Goal: Task Accomplishment & Management: Manage account settings

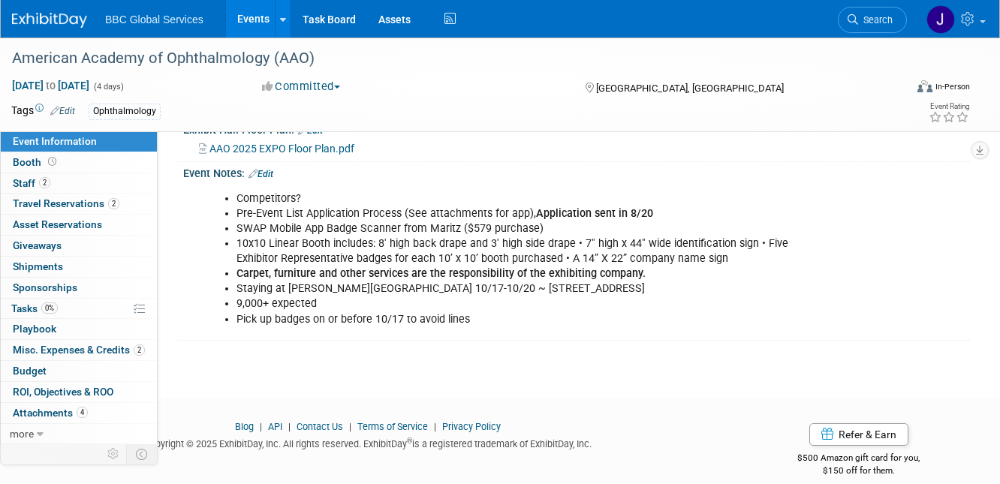
click at [77, 20] on img at bounding box center [49, 20] width 75 height 15
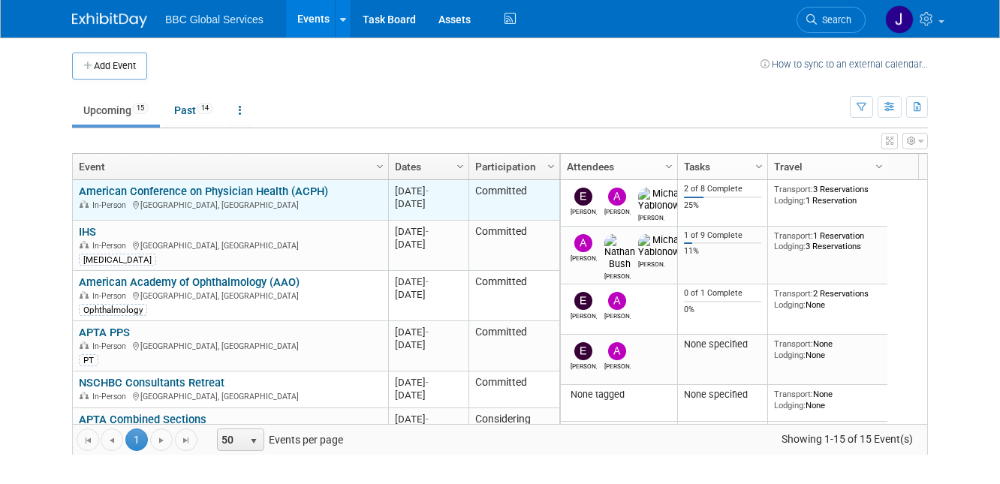
click at [245, 191] on link "American Conference on Physician Health (ACPH)" at bounding box center [203, 192] width 249 height 14
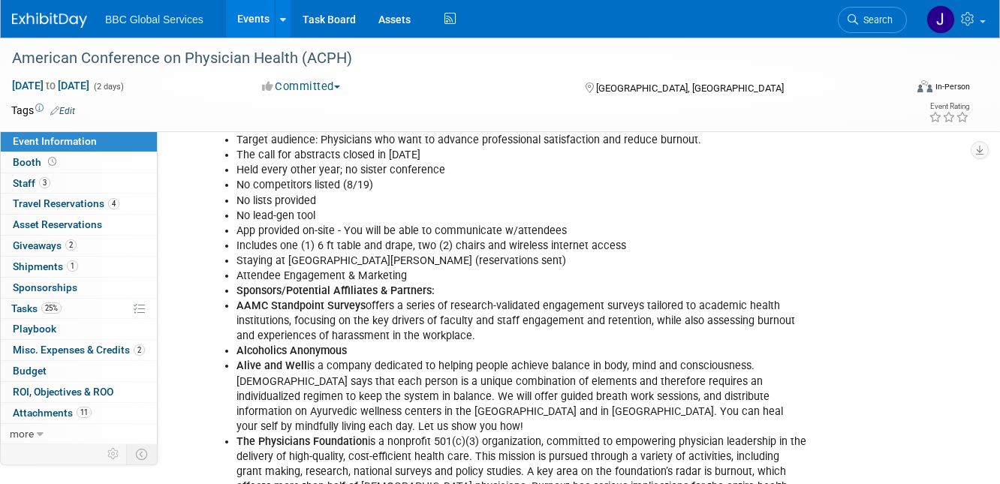
scroll to position [541, 0]
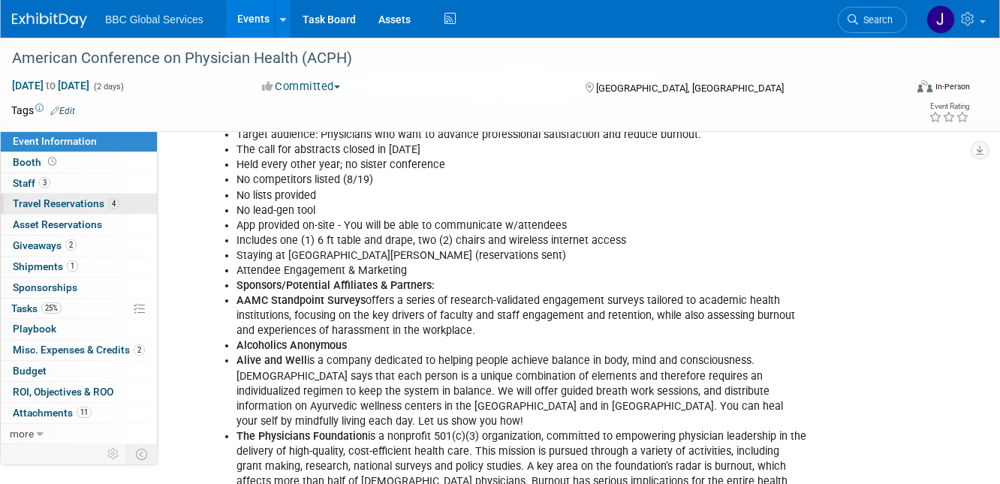
click at [53, 206] on span "Travel Reservations 4" at bounding box center [66, 203] width 107 height 12
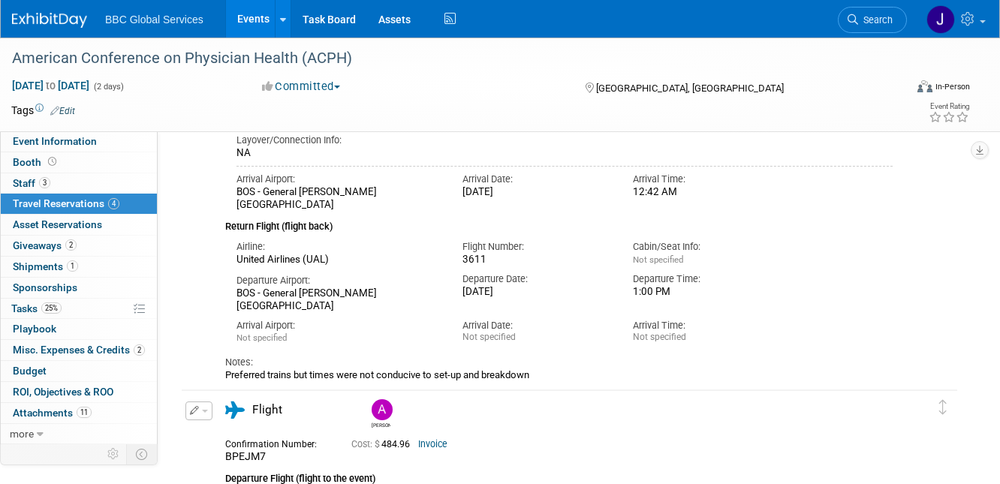
scroll to position [573, 0]
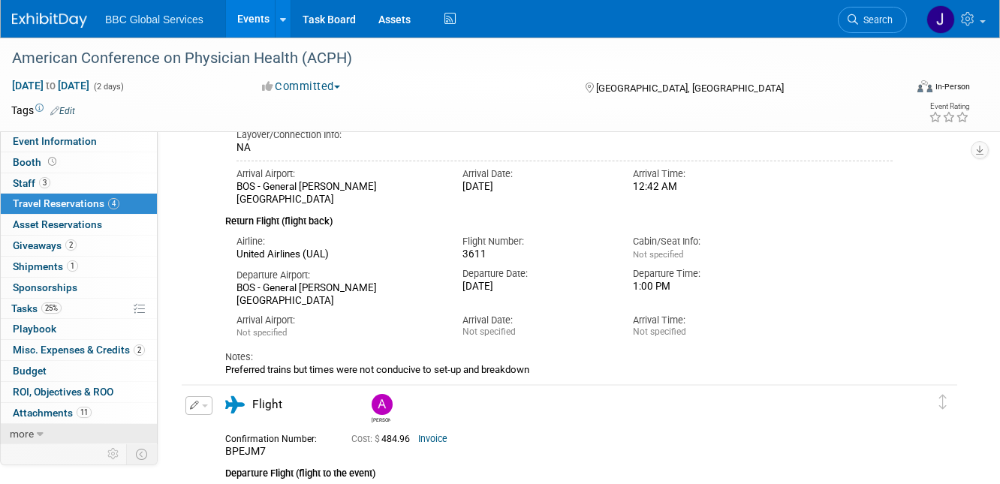
click at [25, 431] on span "more" at bounding box center [22, 434] width 24 height 12
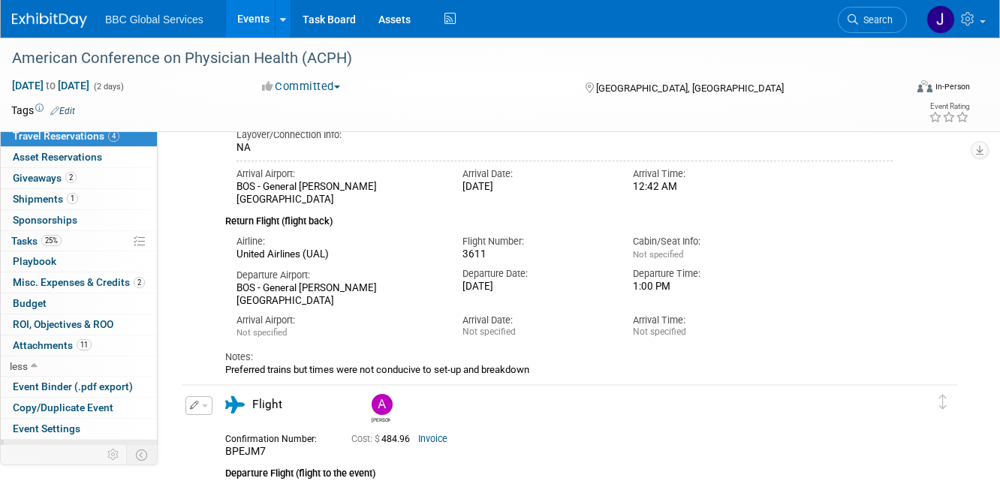
scroll to position [101, 0]
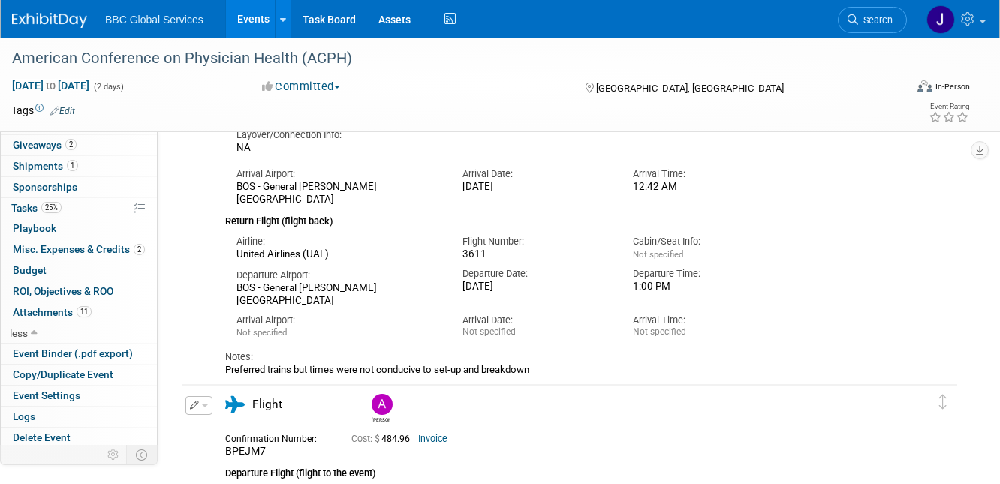
click at [48, 24] on img at bounding box center [49, 20] width 75 height 15
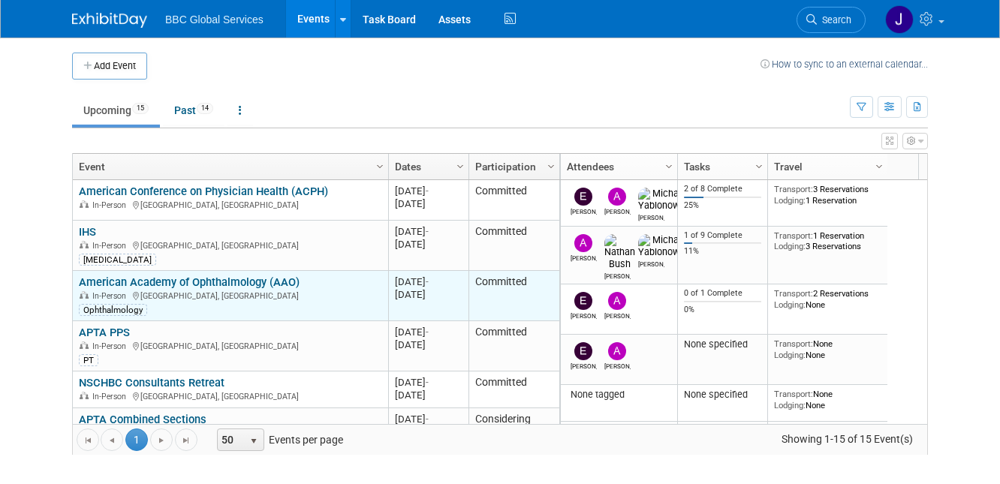
click at [142, 278] on link "American Academy of Ophthalmology (AAO)" at bounding box center [189, 282] width 221 height 14
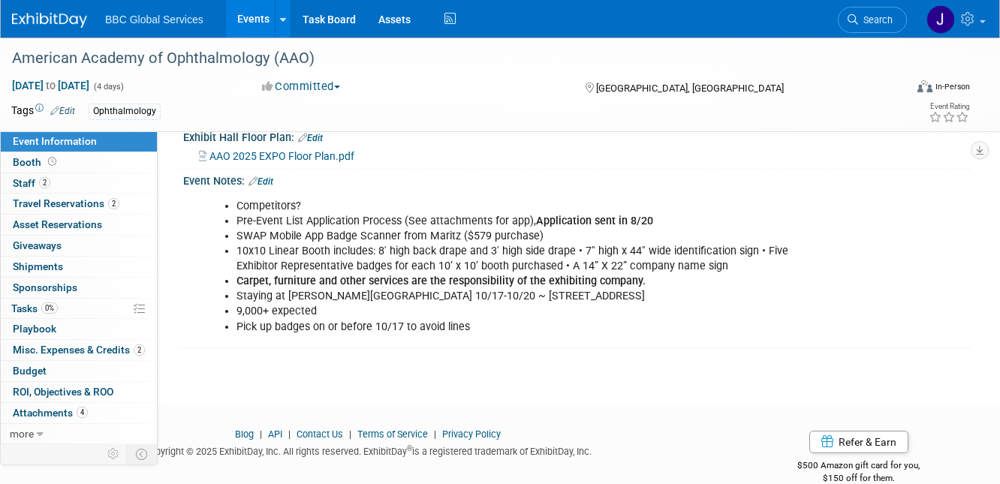
scroll to position [396, 0]
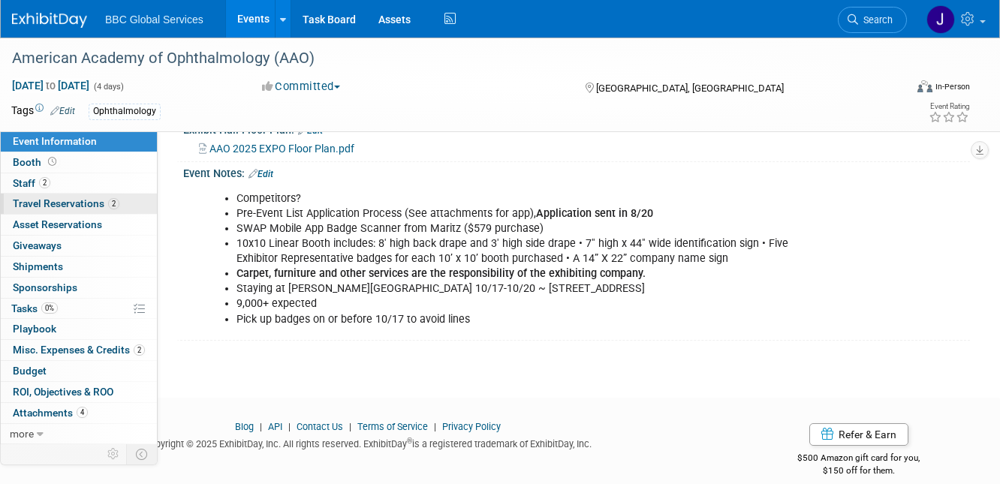
click at [66, 207] on span "Travel Reservations 2" at bounding box center [66, 203] width 107 height 12
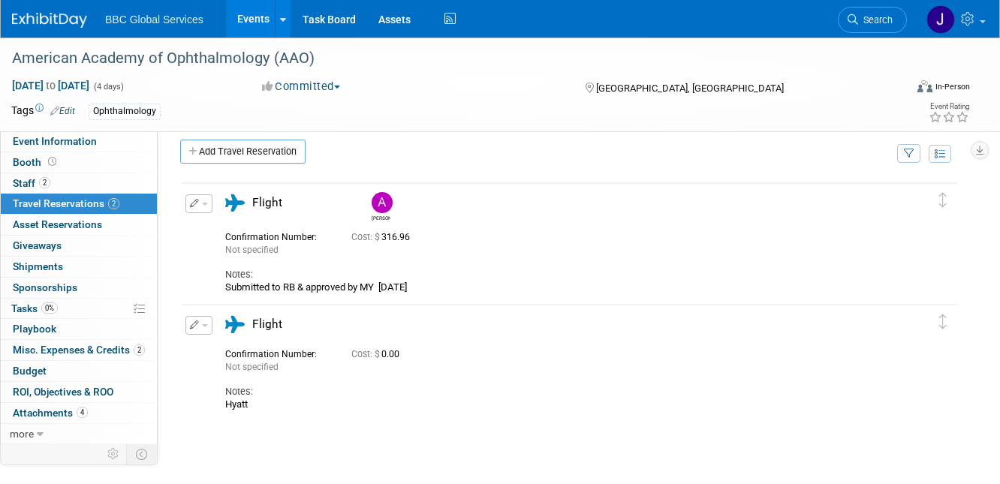
scroll to position [13, 0]
click at [203, 152] on link "Add Travel Reservation" at bounding box center [242, 151] width 125 height 24
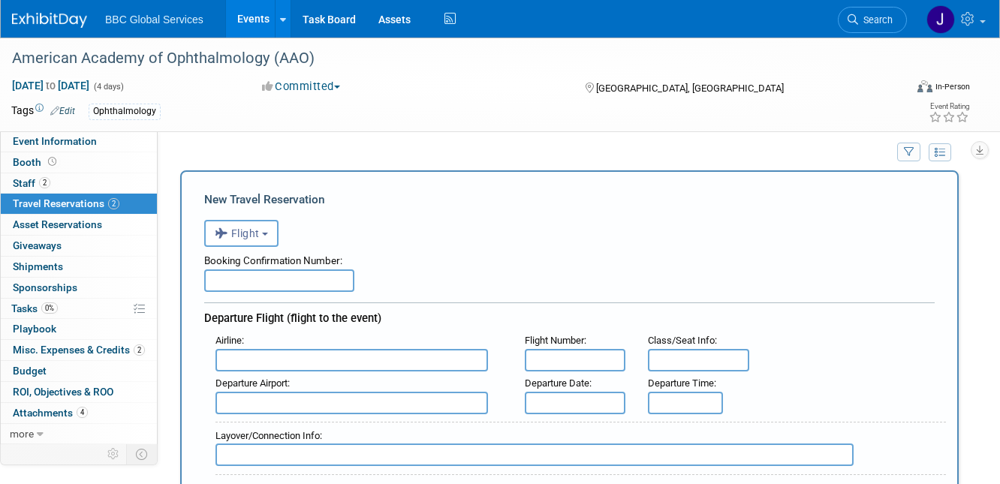
scroll to position [0, 0]
click at [268, 236] on button "Flight" at bounding box center [241, 233] width 74 height 27
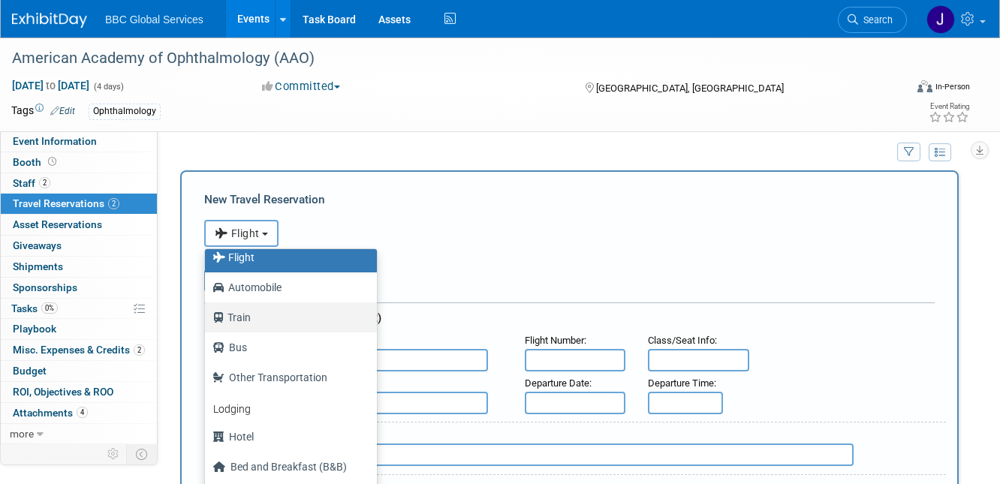
scroll to position [63, 0]
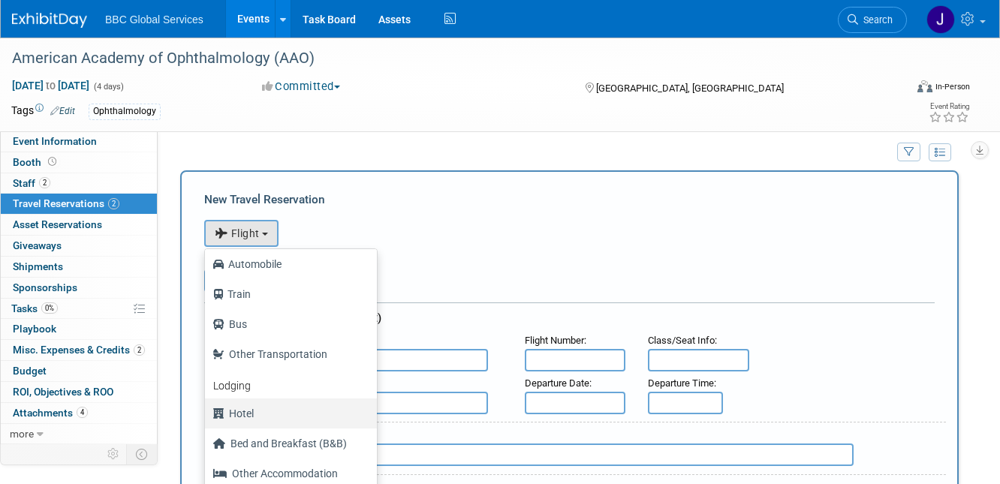
click at [252, 411] on label "Hotel" at bounding box center [286, 413] width 149 height 24
click at [207, 411] on input "Hotel" at bounding box center [202, 412] width 10 height 10
select select "6"
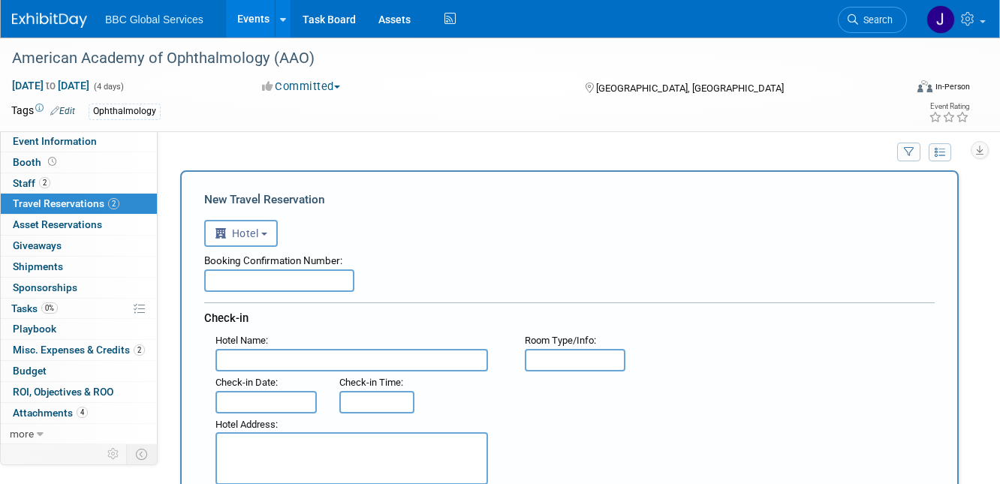
click at [258, 359] on input "text" at bounding box center [351, 360] width 272 height 23
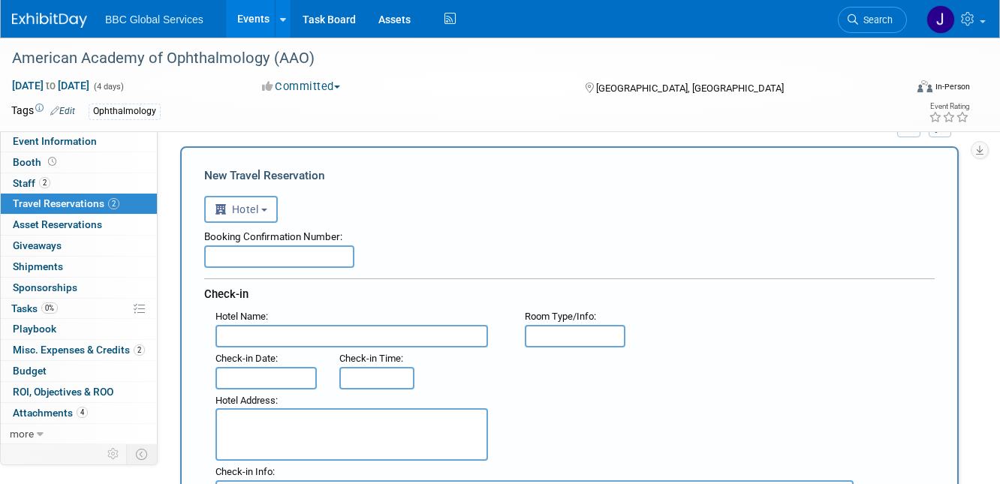
scroll to position [35, 0]
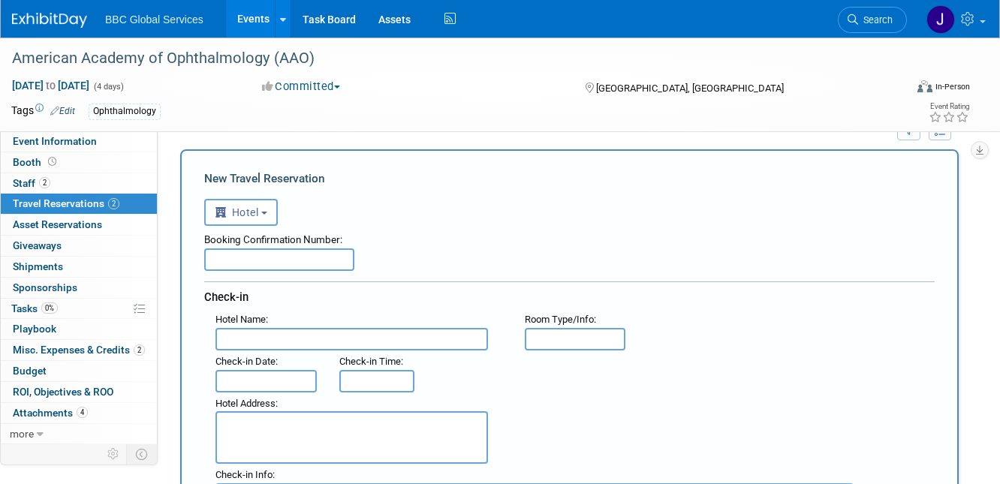
click at [57, 17] on img at bounding box center [49, 20] width 75 height 15
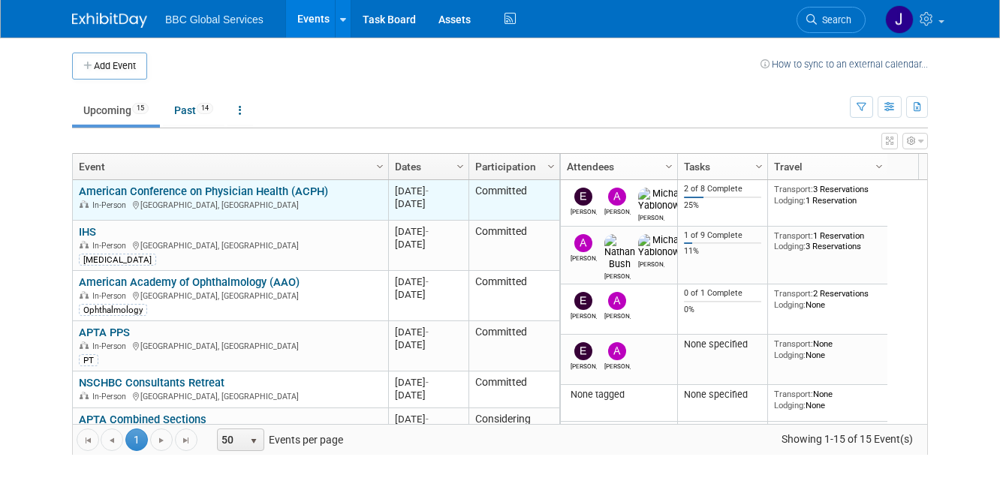
click at [126, 189] on link "American Conference on Physician Health (ACPH)" at bounding box center [203, 192] width 249 height 14
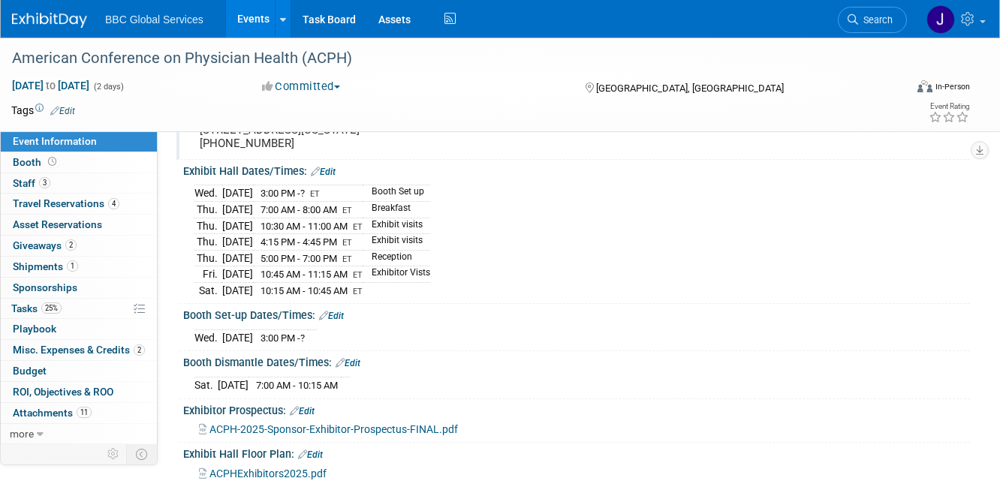
scroll to position [140, 0]
click at [41, 203] on span "Travel Reservations 4" at bounding box center [66, 203] width 107 height 12
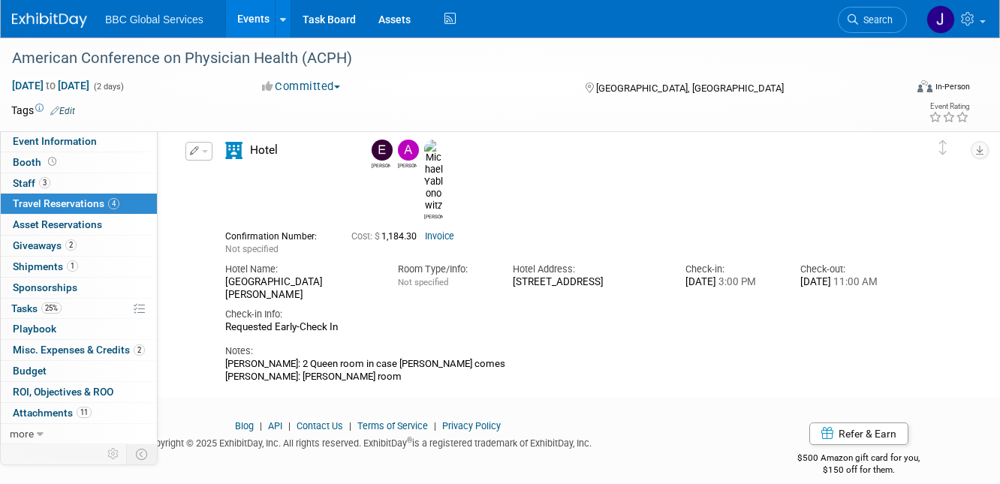
scroll to position [1158, 0]
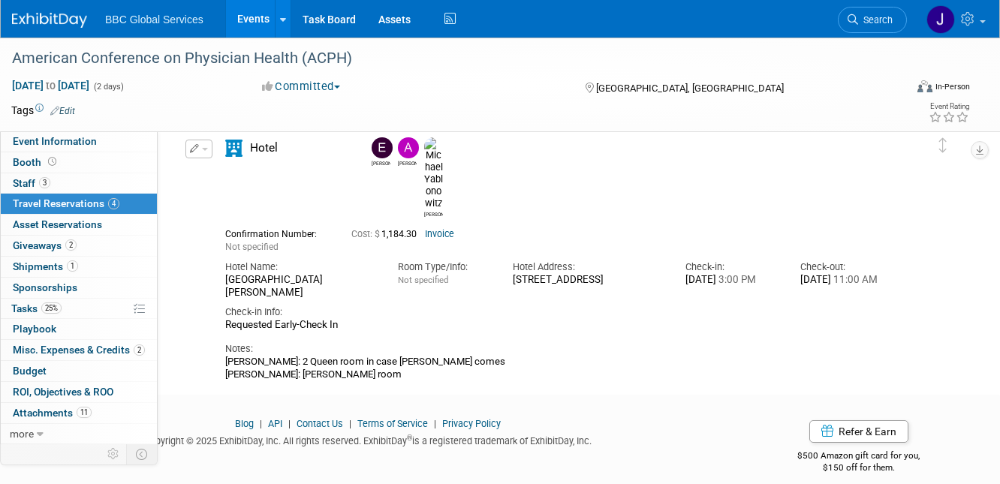
click at [438, 229] on link "Invoice" at bounding box center [439, 234] width 29 height 11
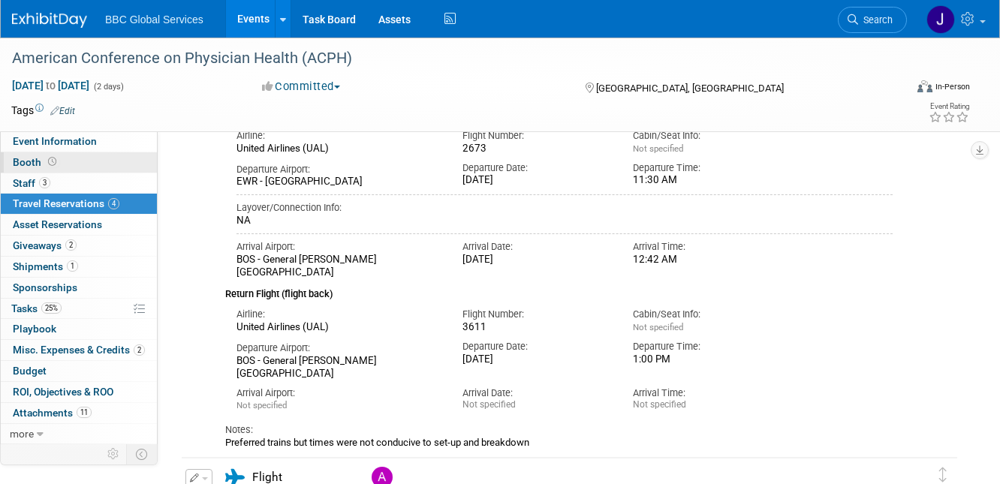
scroll to position [495, 0]
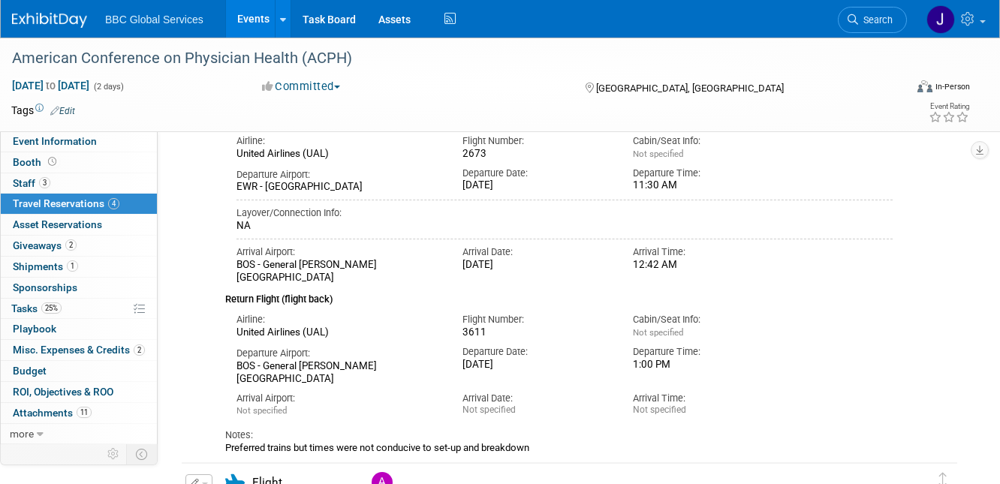
click at [30, 21] on img at bounding box center [49, 20] width 75 height 15
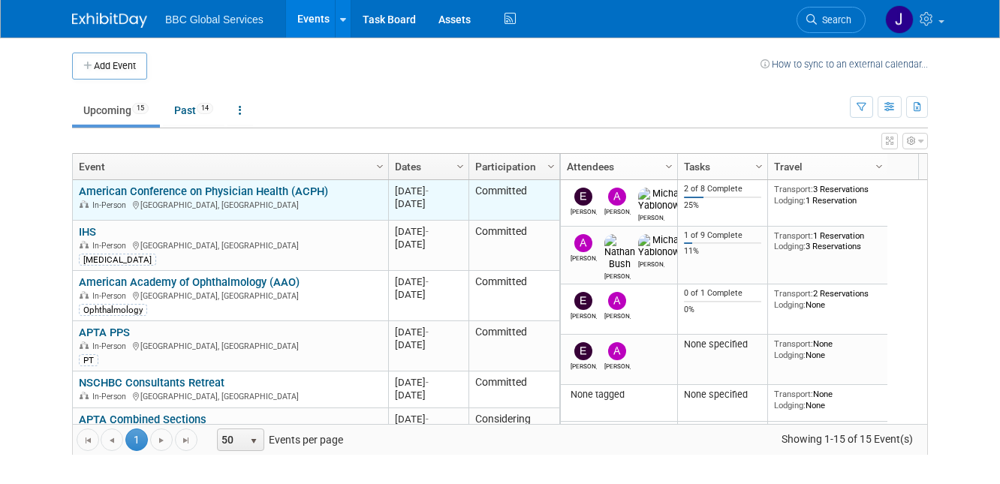
click at [133, 192] on link "American Conference on Physician Health (ACPH)" at bounding box center [203, 192] width 249 height 14
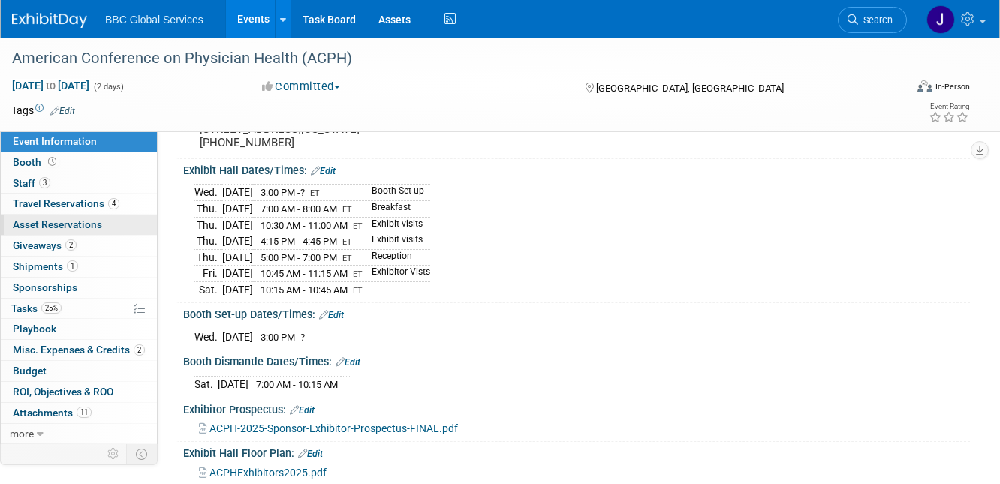
scroll to position [143, 0]
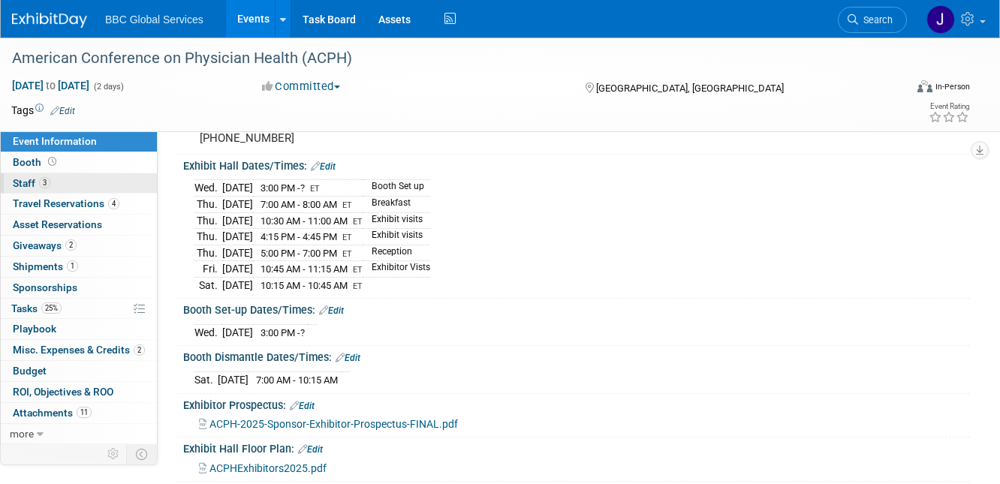
click at [21, 182] on span "Staff 3" at bounding box center [32, 183] width 38 height 12
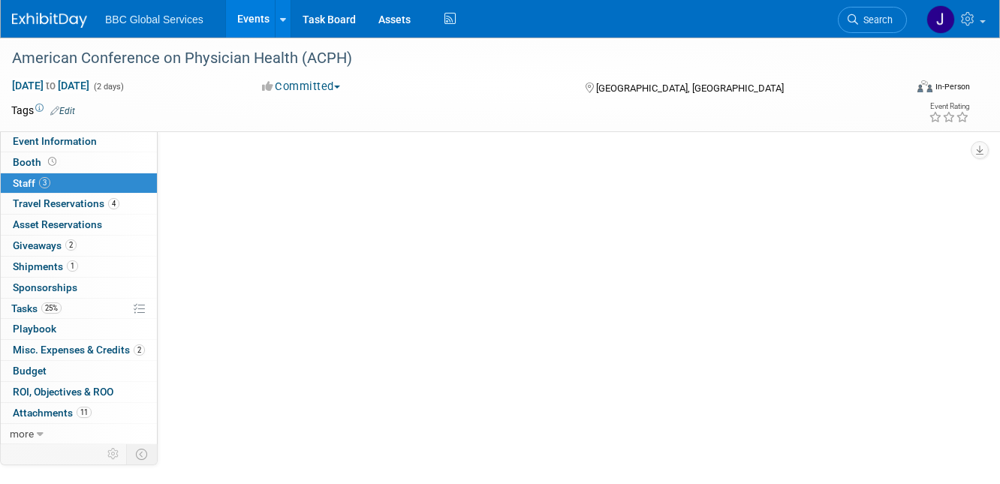
scroll to position [0, 0]
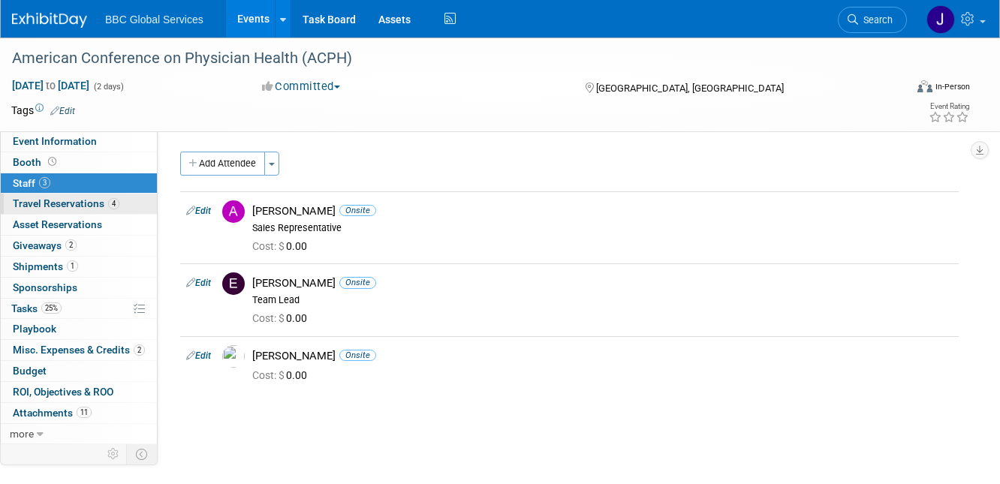
click at [26, 201] on span "Travel Reservations 4" at bounding box center [66, 203] width 107 height 12
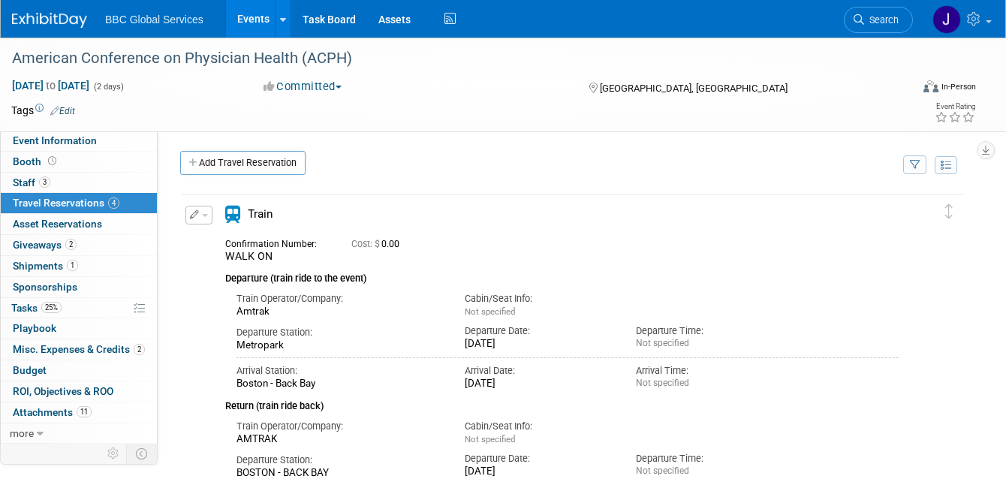
click at [59, 25] on img at bounding box center [49, 20] width 75 height 15
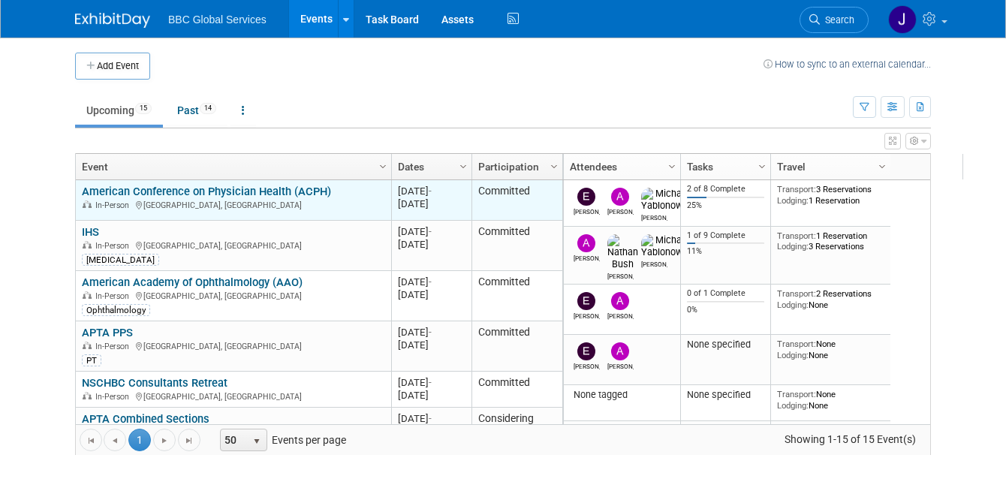
click at [134, 191] on link "American Conference on Physician Health (ACPH)" at bounding box center [206, 192] width 249 height 14
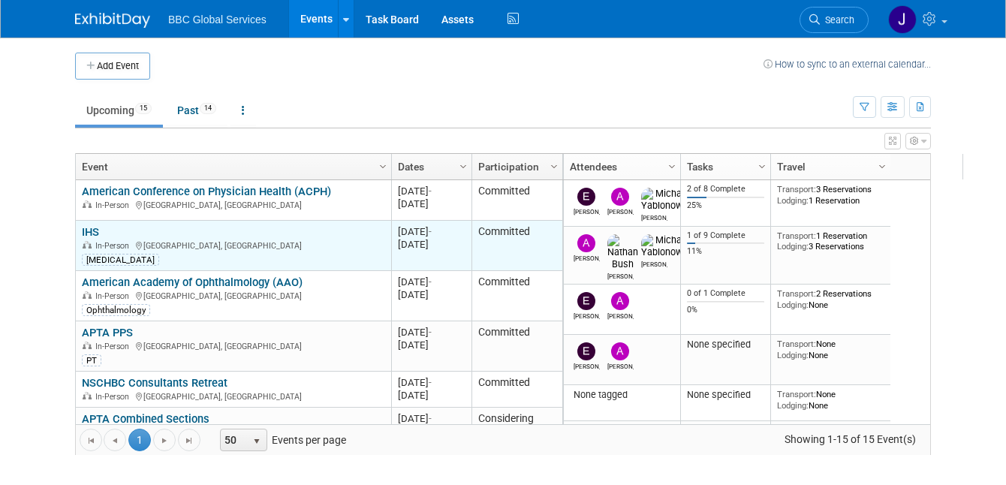
click at [82, 230] on link "IHS" at bounding box center [90, 232] width 17 height 14
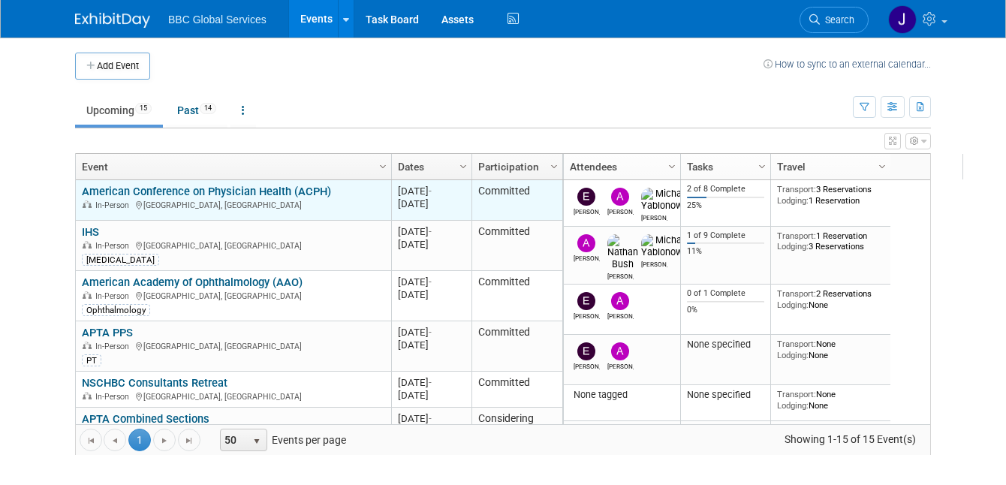
click at [107, 194] on link "American Conference on Physician Health (ACPH)" at bounding box center [206, 192] width 249 height 14
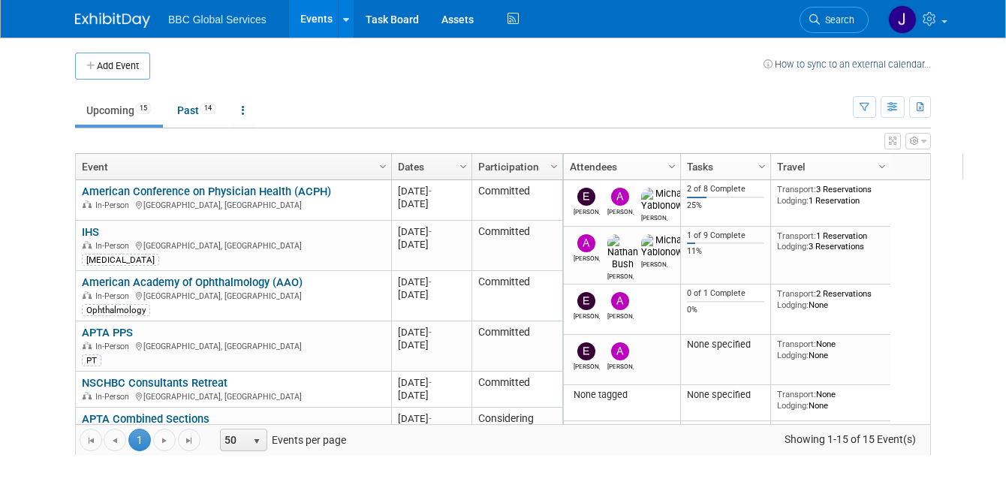
click at [82, 230] on link "IHS" at bounding box center [90, 232] width 17 height 14
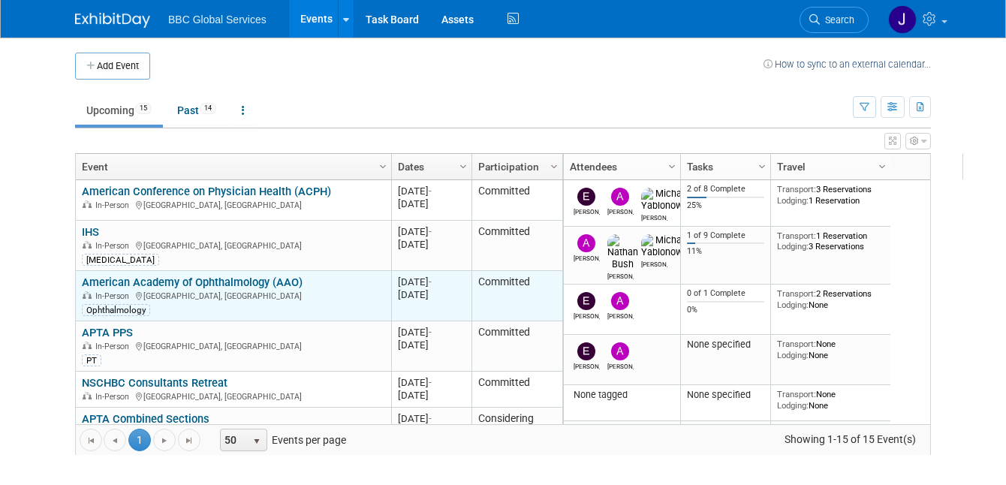
click at [152, 284] on link "American Academy of Ophthalmology (AAO)" at bounding box center [192, 282] width 221 height 14
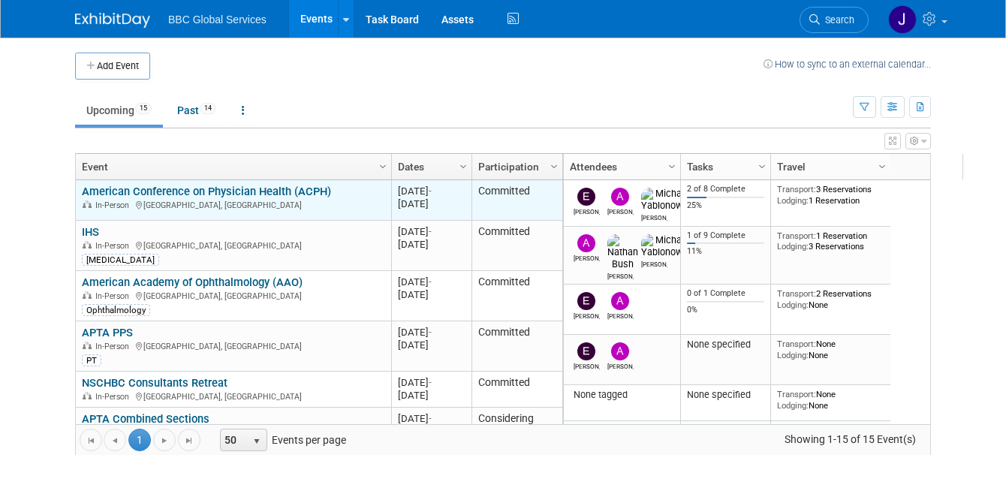
click at [155, 187] on link "American Conference on Physician Health (ACPH)" at bounding box center [206, 192] width 249 height 14
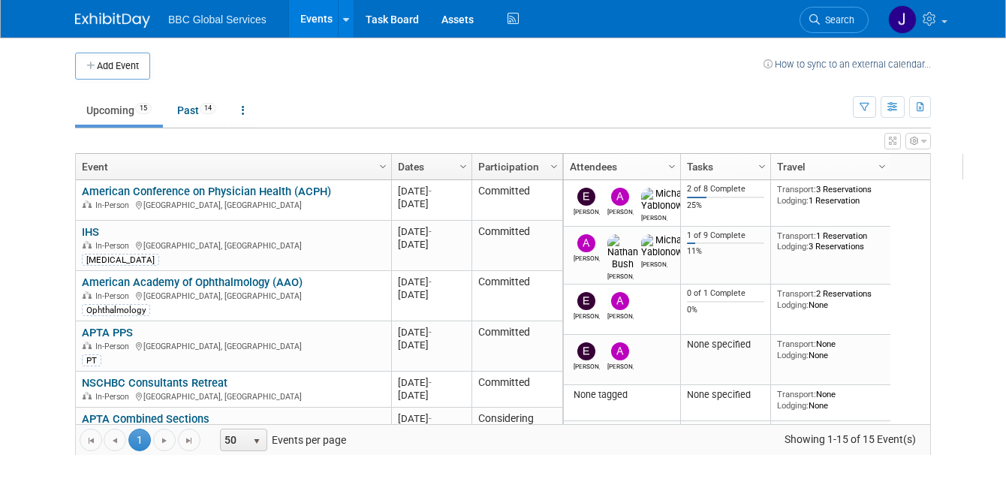
click at [82, 236] on link "IHS" at bounding box center [90, 232] width 17 height 14
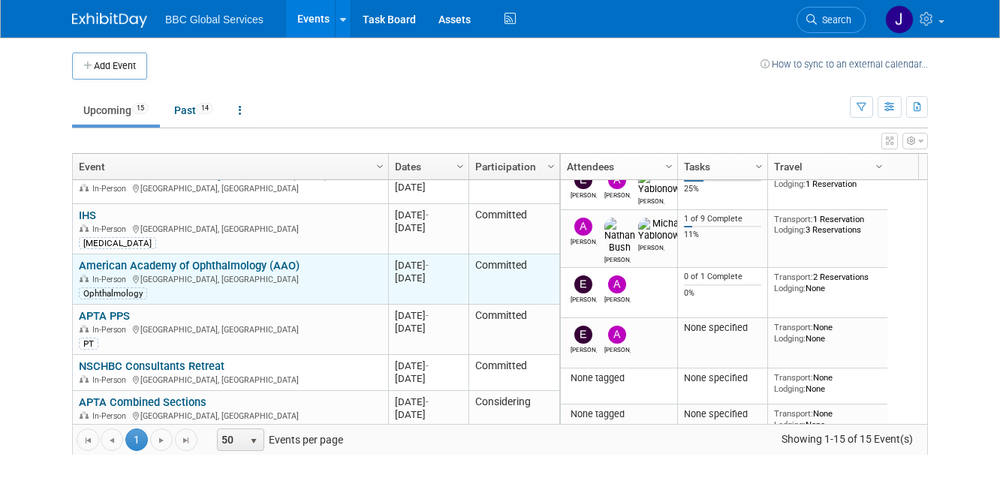
scroll to position [18, 0]
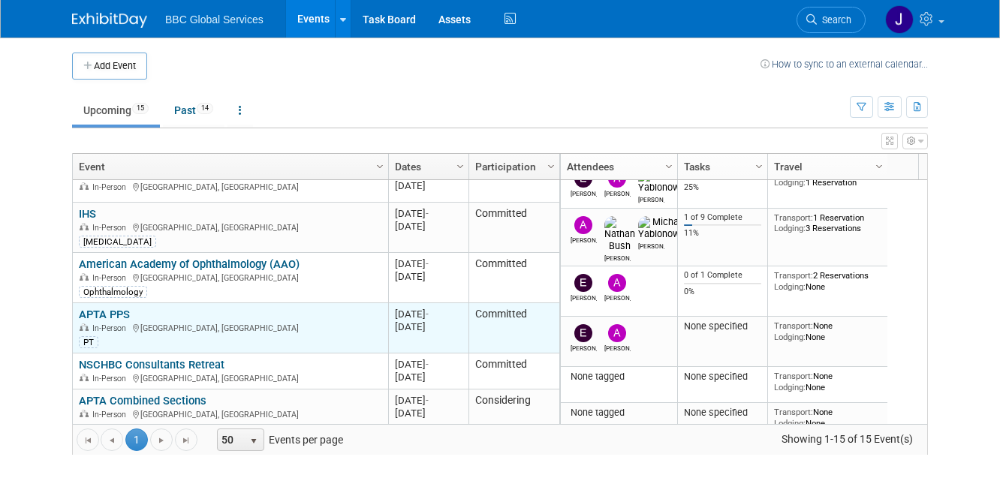
click at [133, 311] on div "APTA PPS In-Person Orlando, FL PT" at bounding box center [230, 328] width 302 height 41
click at [111, 314] on link "APTA PPS" at bounding box center [104, 315] width 51 height 14
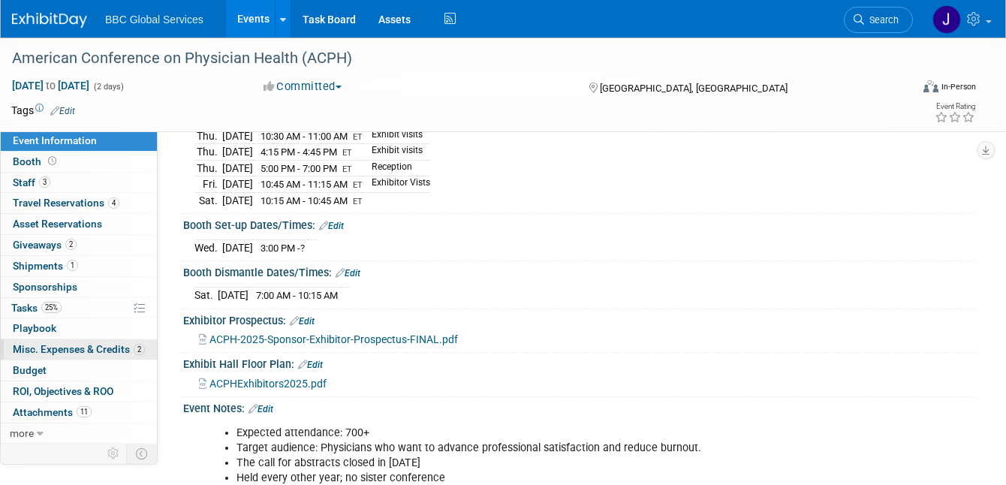
scroll to position [228, 0]
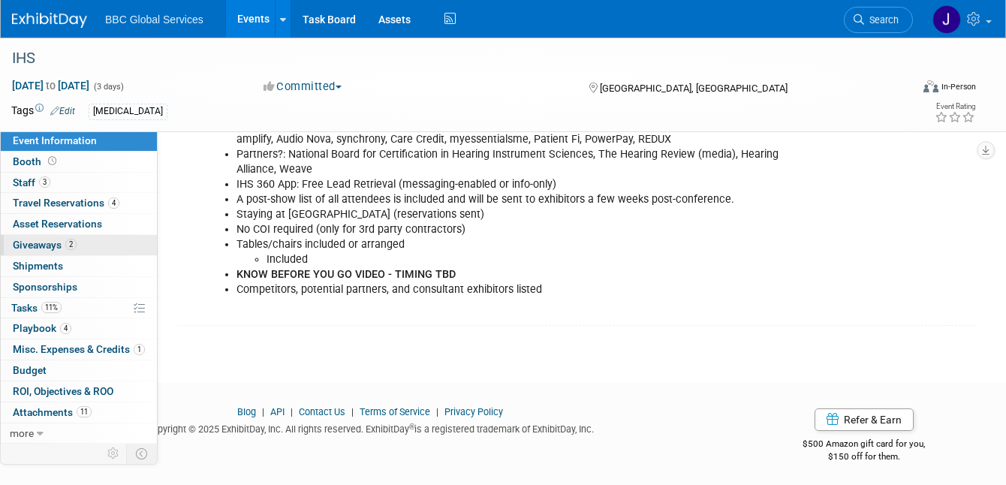
scroll to position [483, 0]
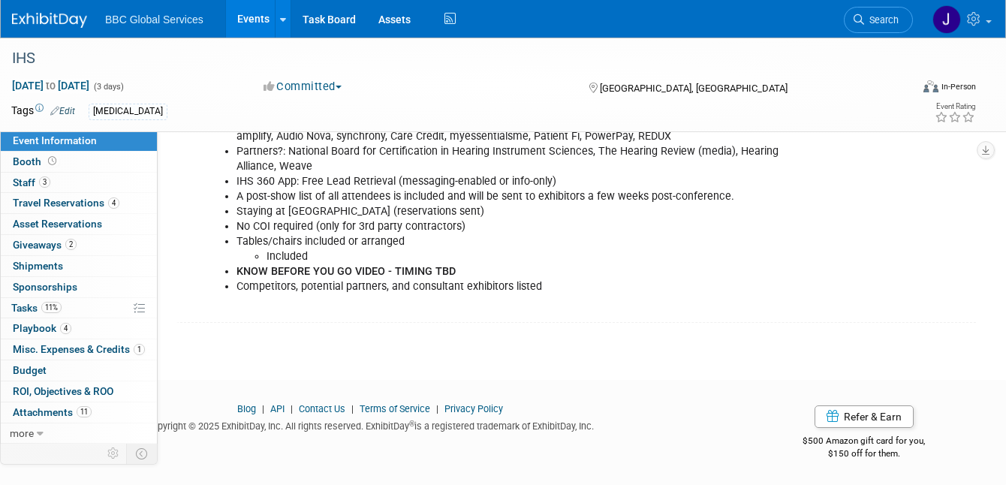
click at [31, 286] on span "Sponsorships 0" at bounding box center [45, 287] width 65 height 12
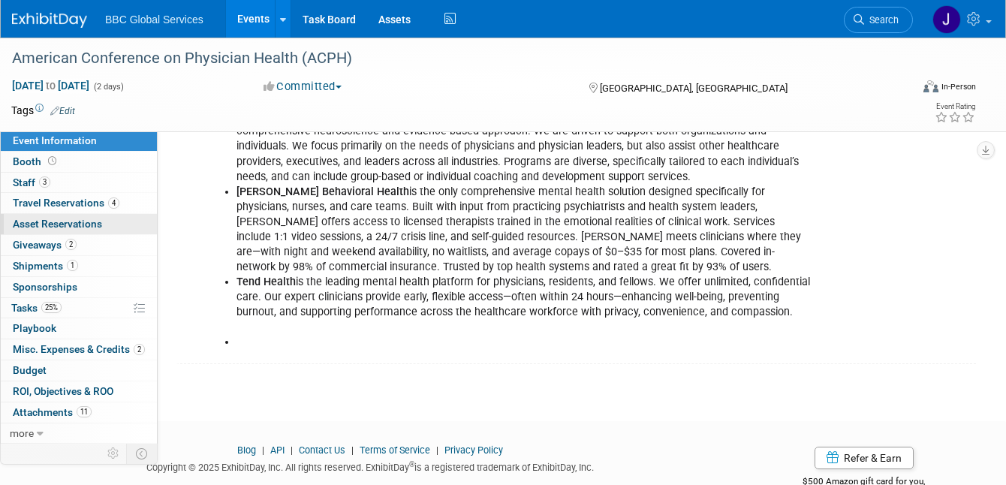
scroll to position [1164, 0]
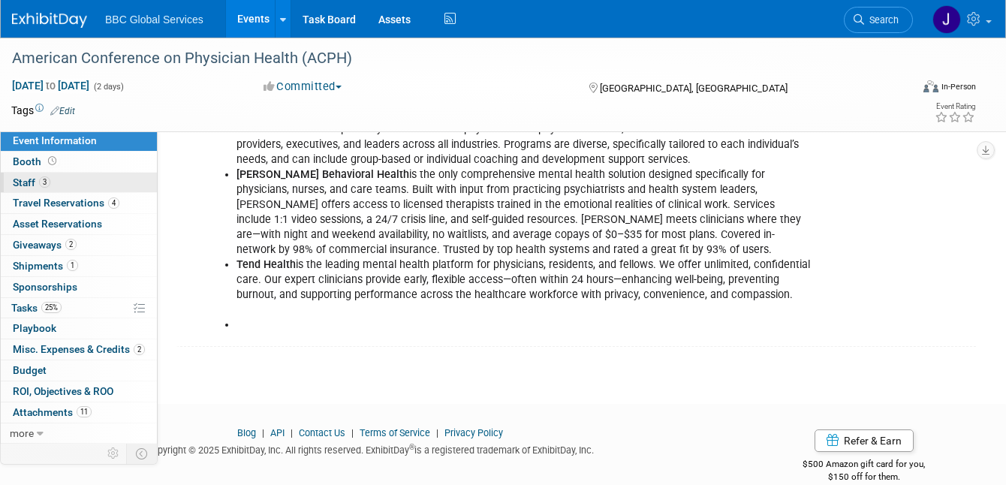
click at [28, 188] on link "3 Staff 3" at bounding box center [79, 183] width 156 height 20
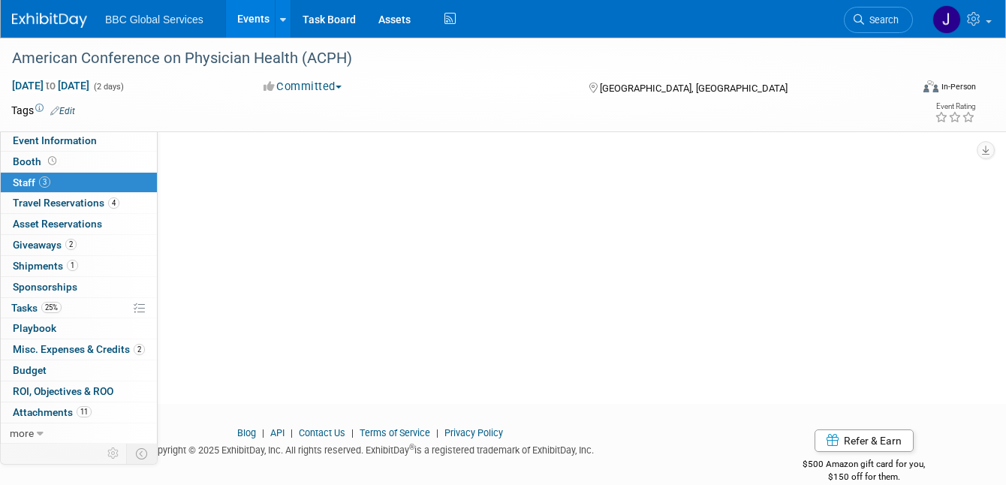
scroll to position [0, 0]
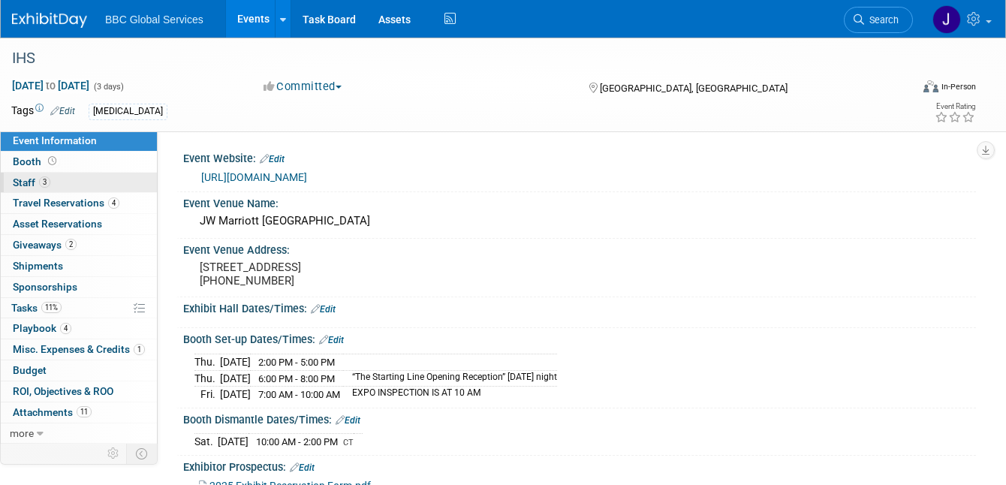
click at [20, 176] on span "Staff 3" at bounding box center [32, 182] width 38 height 12
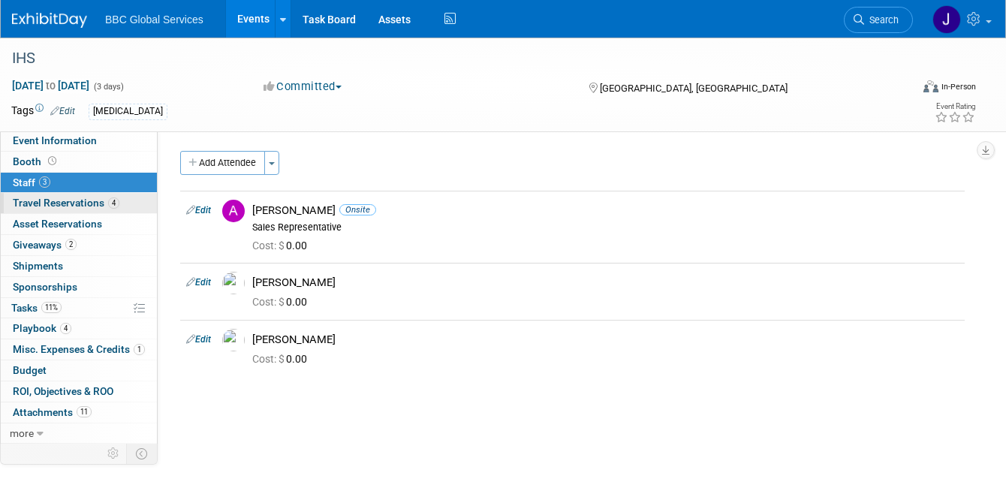
click at [32, 206] on span "Travel Reservations 4" at bounding box center [66, 203] width 107 height 12
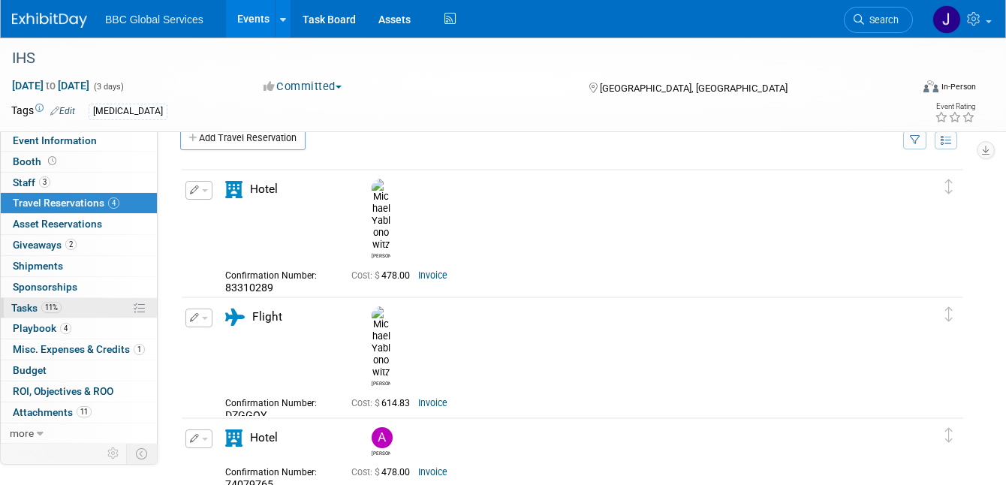
click at [29, 307] on span "Tasks 11%" at bounding box center [36, 308] width 50 height 12
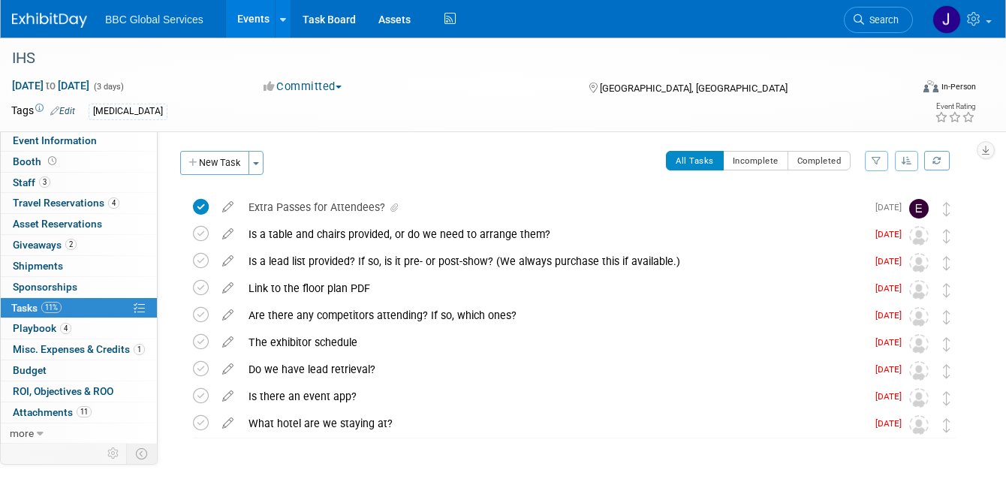
scroll to position [44, 0]
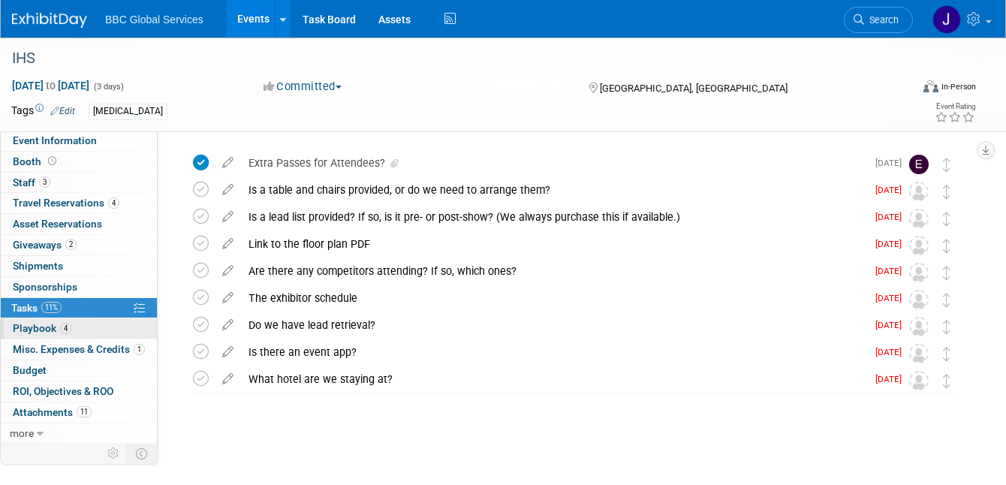
click at [32, 324] on span "Playbook 4" at bounding box center [42, 328] width 59 height 12
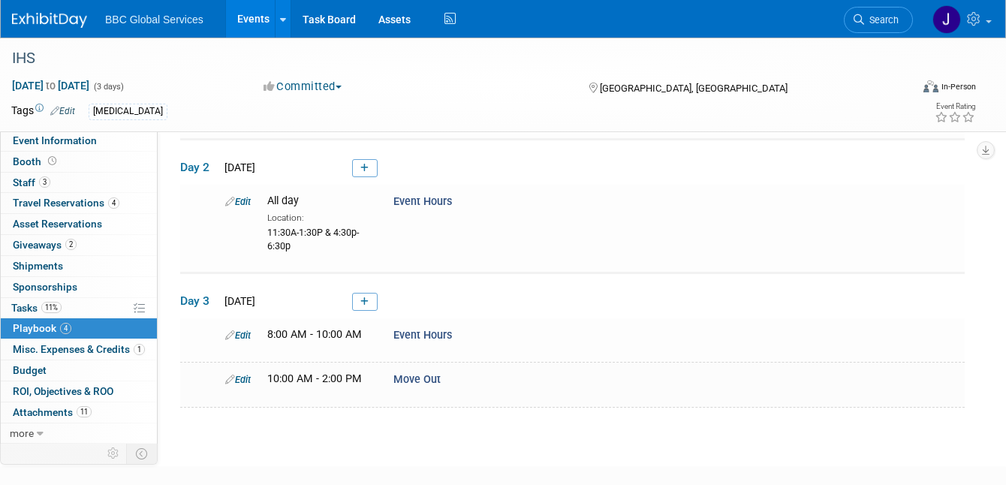
scroll to position [224, 0]
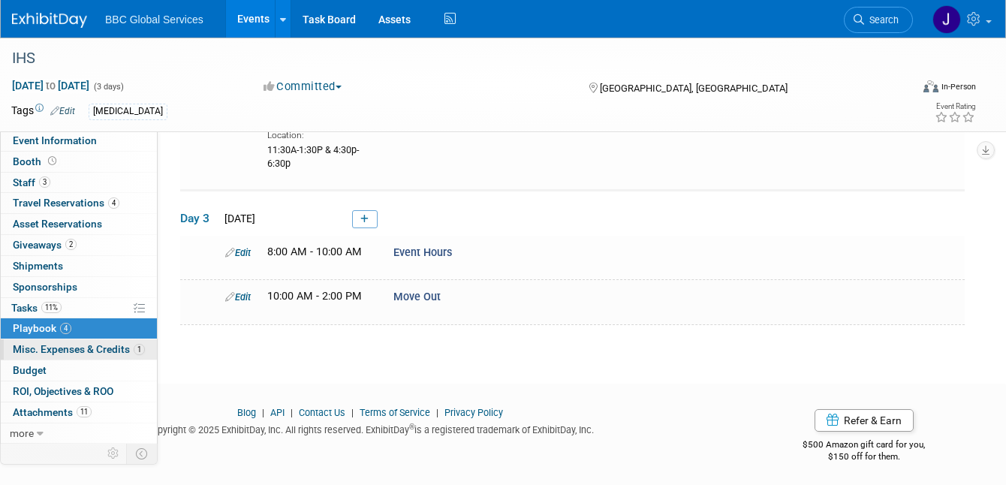
click at [35, 343] on span "Misc. Expenses & Credits 1" at bounding box center [79, 349] width 132 height 12
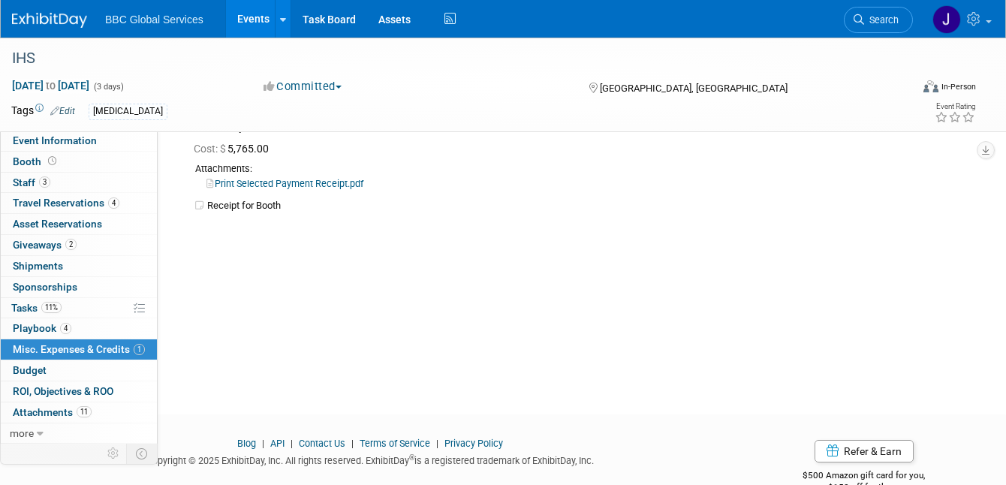
scroll to position [90, 0]
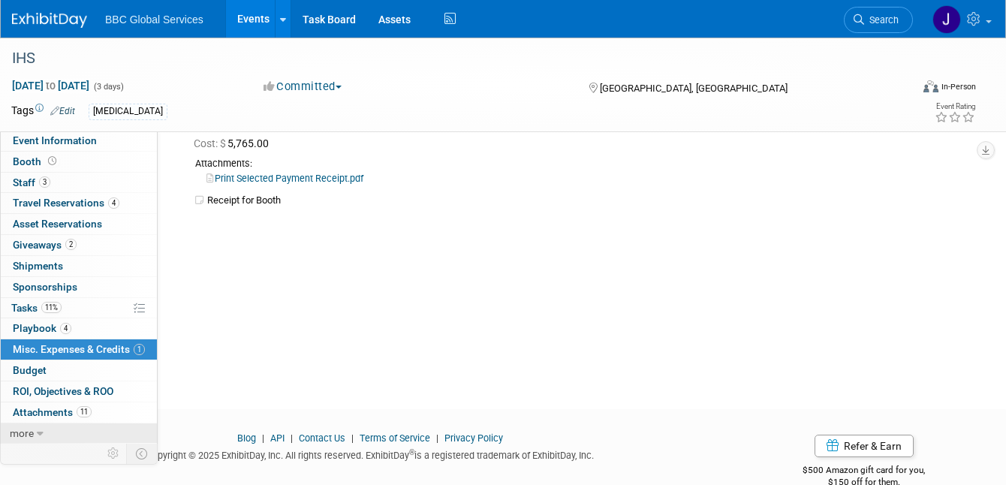
click at [25, 428] on span "more" at bounding box center [22, 433] width 24 height 12
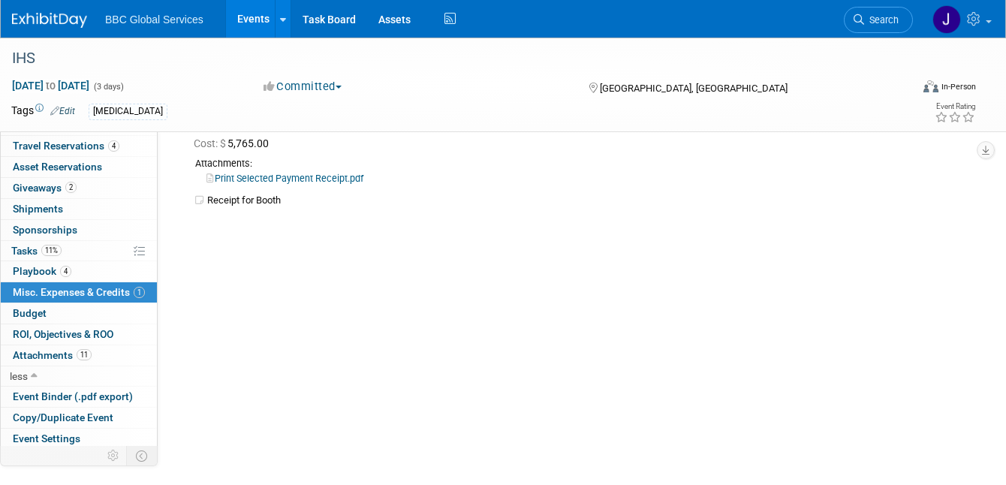
scroll to position [99, 0]
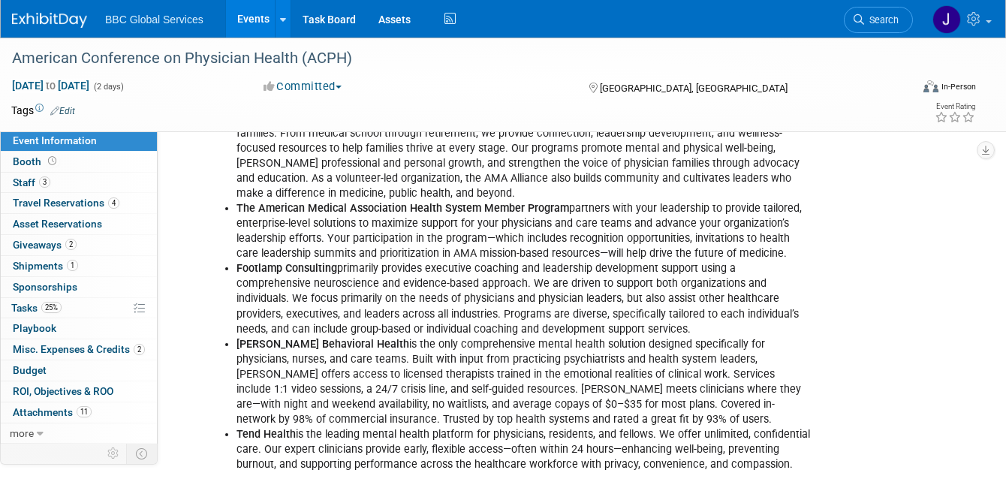
scroll to position [1164, 0]
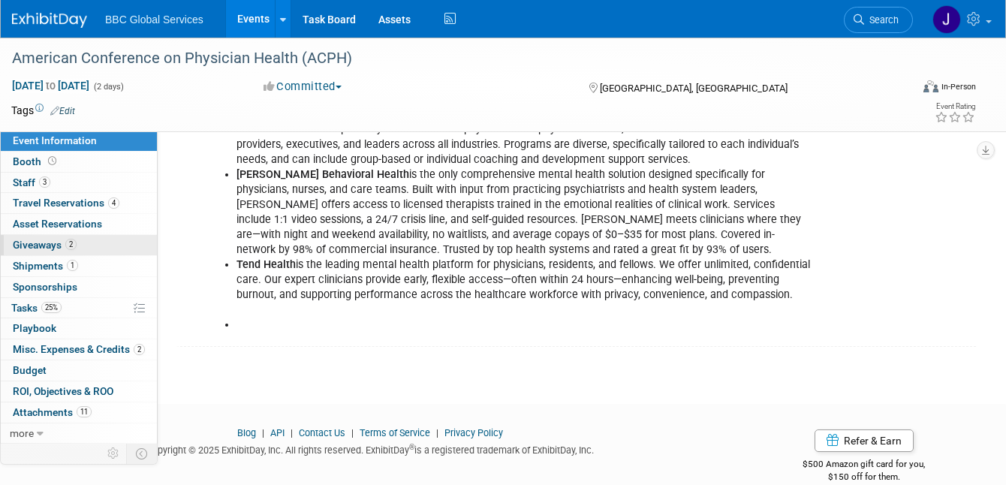
click at [19, 242] on span "Giveaways 2" at bounding box center [45, 245] width 64 height 12
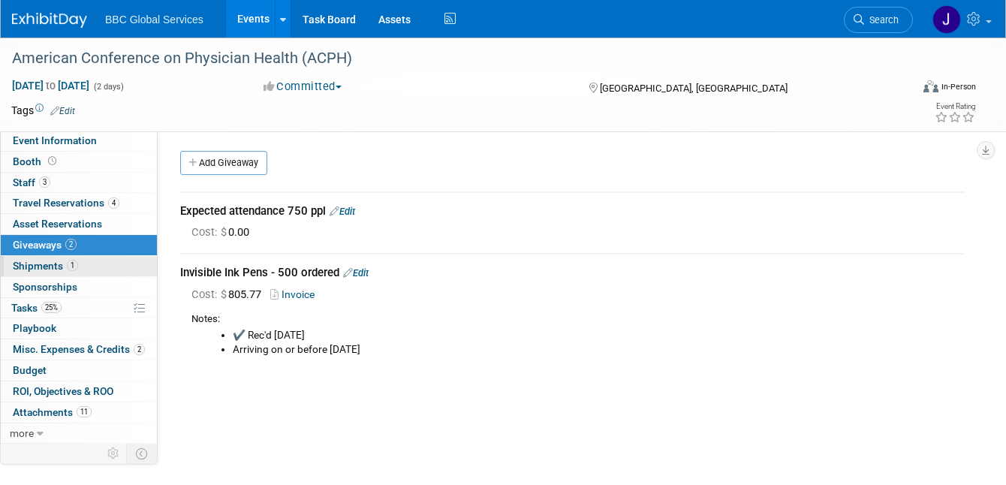
click at [50, 269] on span "Shipments 1" at bounding box center [45, 266] width 65 height 12
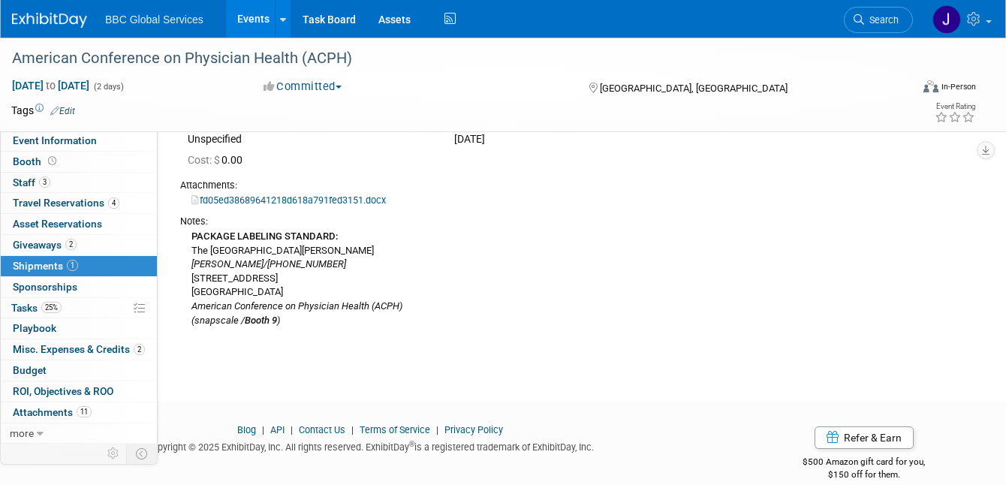
scroll to position [140, 0]
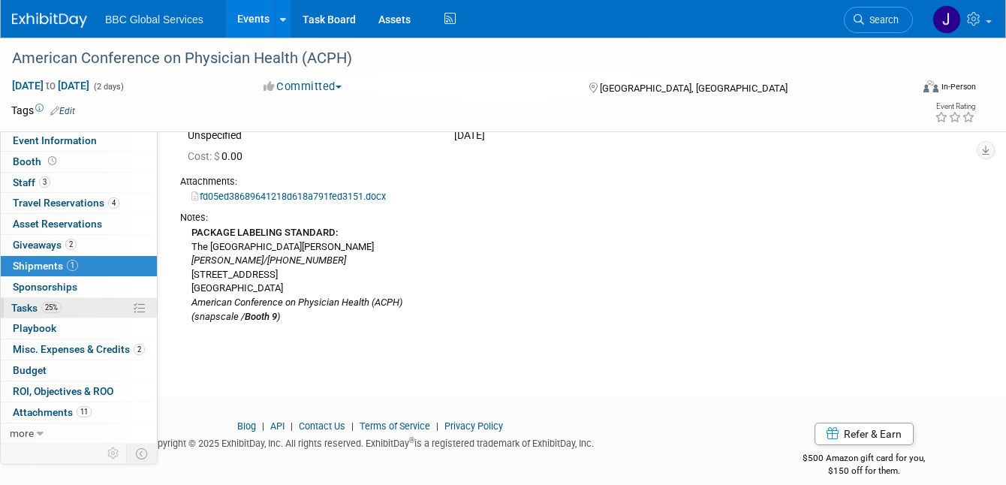
click at [25, 303] on span "Tasks 25%" at bounding box center [36, 308] width 50 height 12
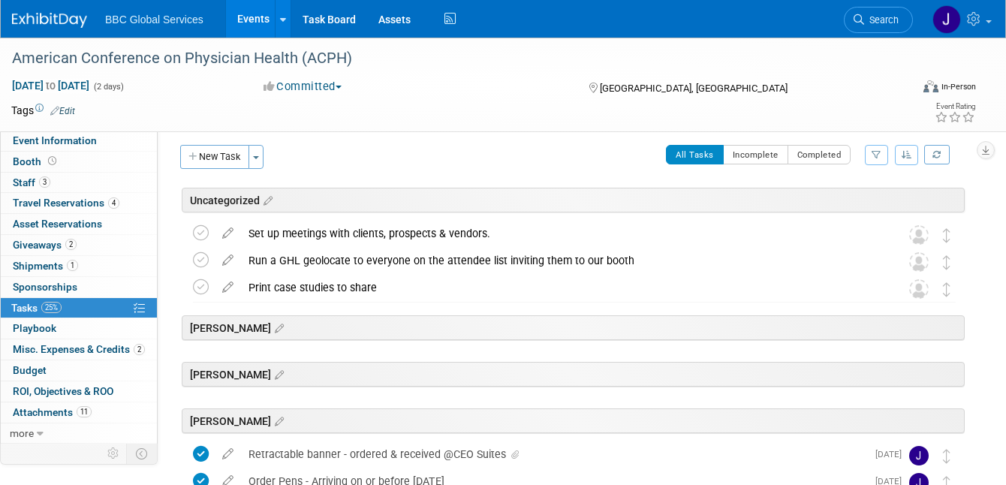
scroll to position [5, 0]
click at [48, 327] on span "Playbook 0" at bounding box center [35, 328] width 44 height 12
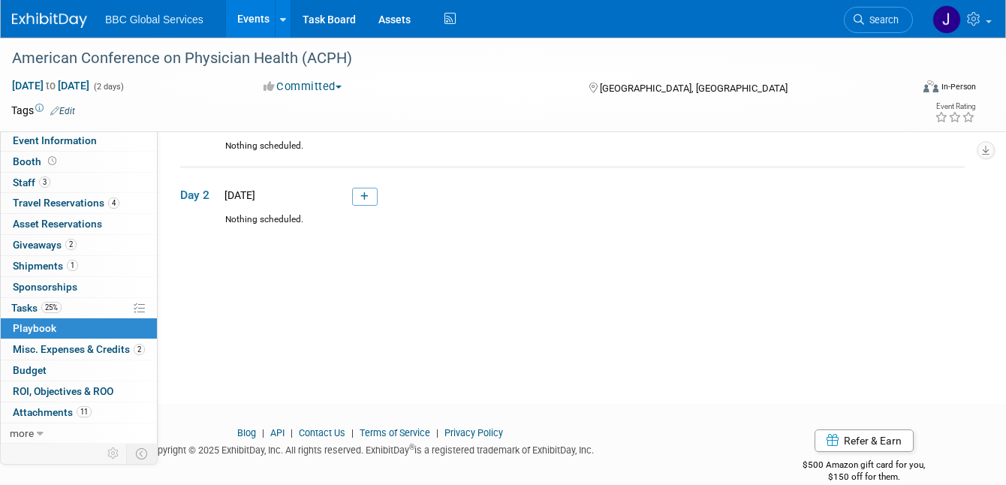
scroll to position [97, 0]
click at [45, 347] on span "Misc. Expenses & Credits 2" at bounding box center [79, 349] width 132 height 12
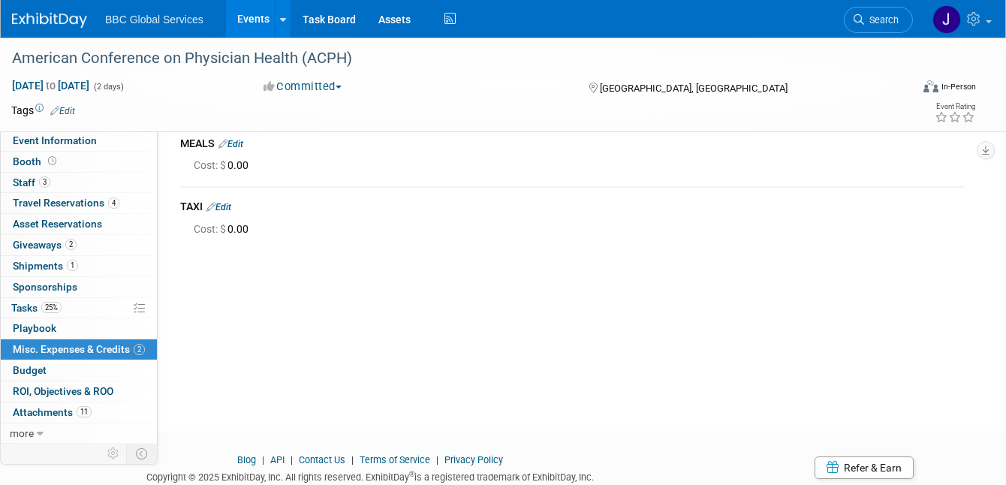
scroll to position [84, 0]
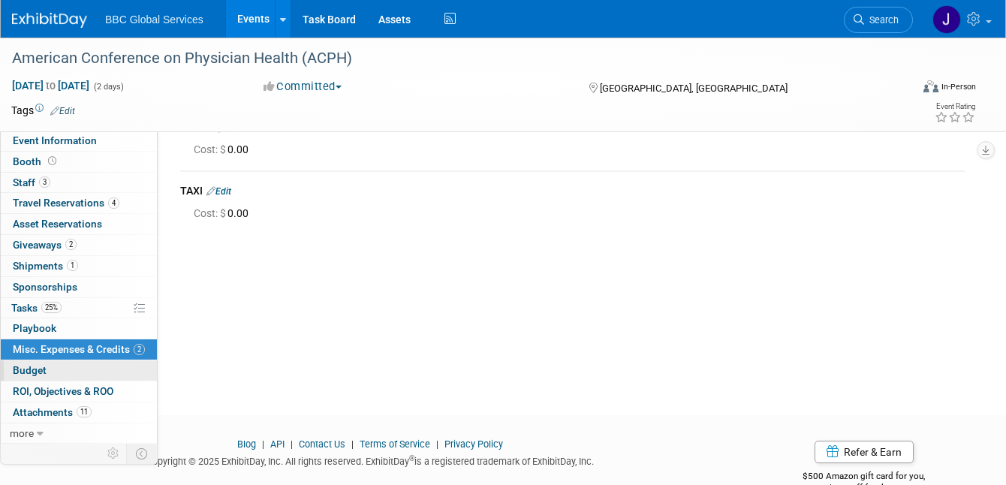
click at [35, 366] on span "Budget" at bounding box center [30, 370] width 34 height 12
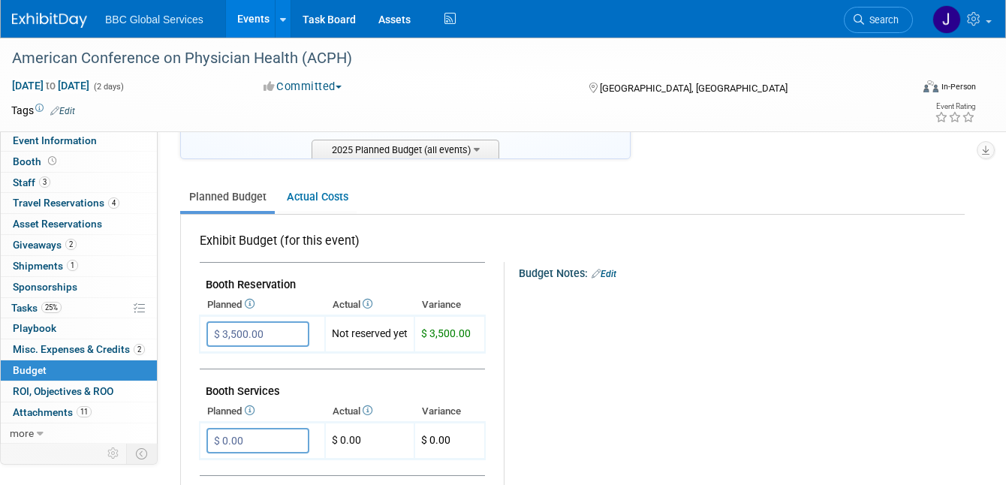
scroll to position [168, 0]
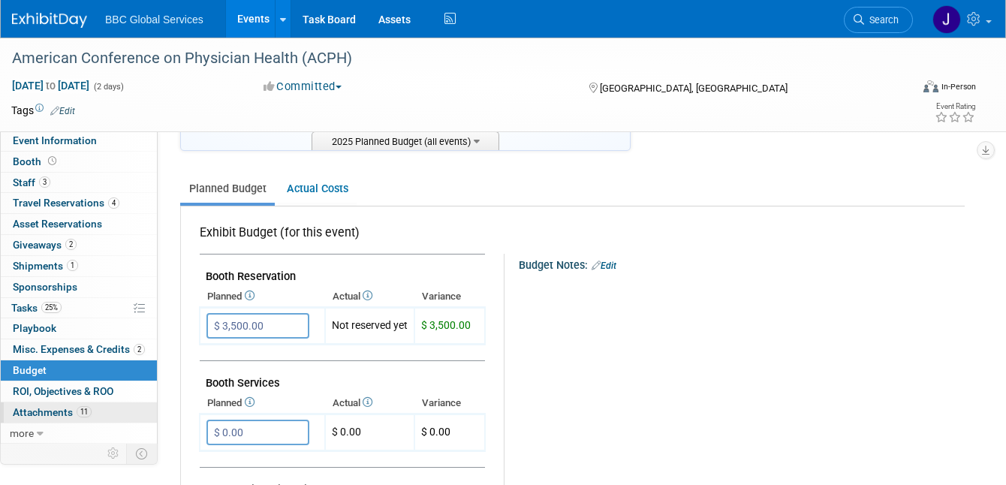
click at [33, 413] on span "Attachments 11" at bounding box center [52, 412] width 79 height 12
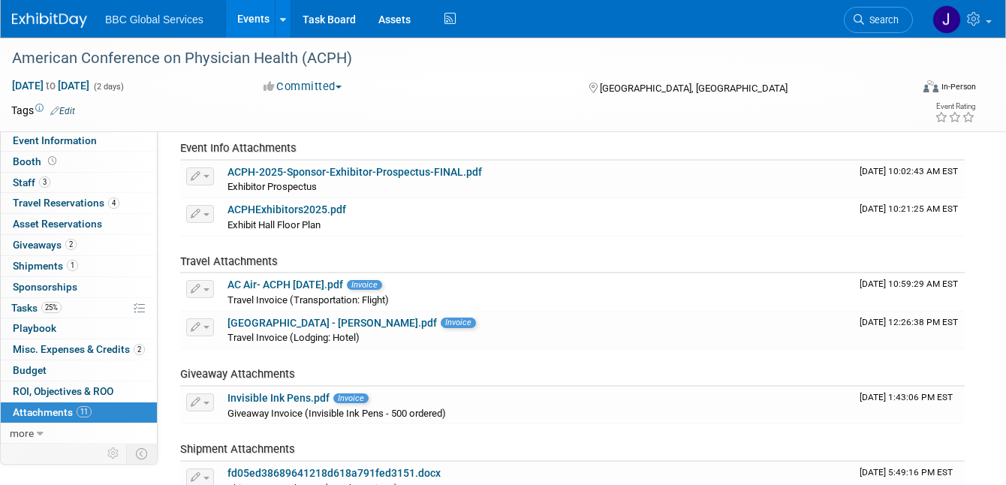
scroll to position [249, 0]
click at [205, 402] on span "button" at bounding box center [206, 403] width 6 height 3
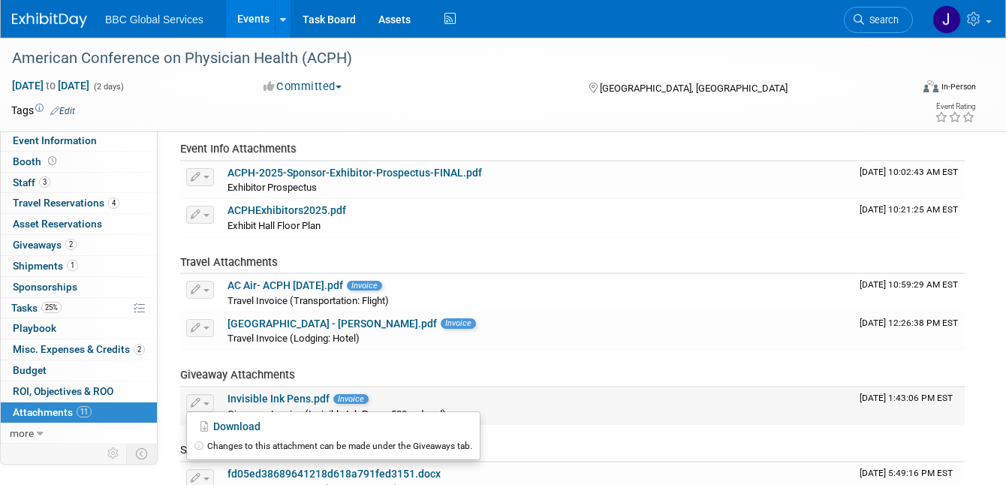
click at [205, 402] on span "button" at bounding box center [206, 403] width 6 height 3
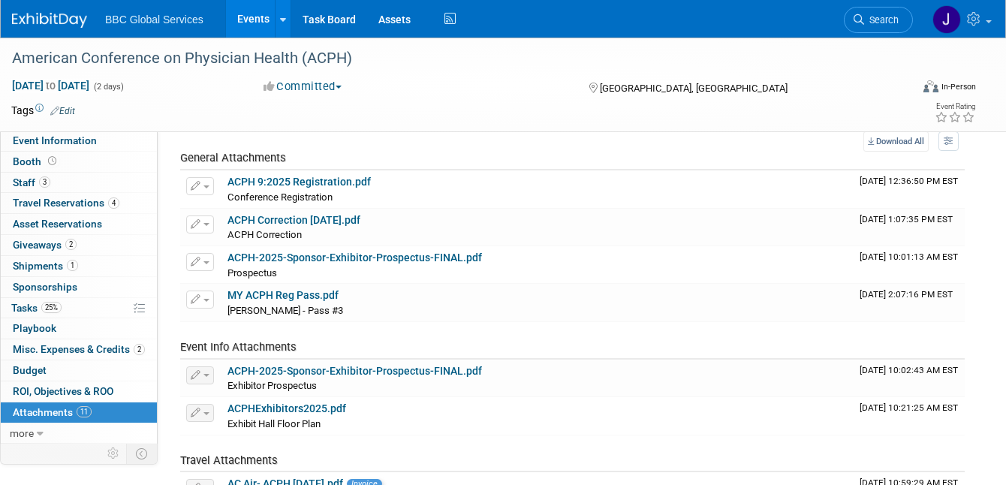
scroll to position [41, 0]
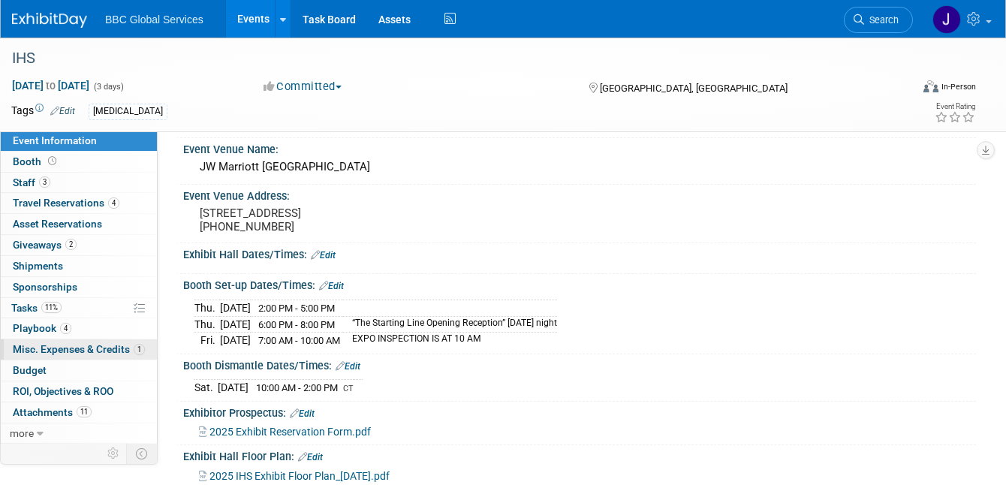
scroll to position [55, 0]
click at [34, 332] on span "Playbook 4" at bounding box center [42, 328] width 59 height 12
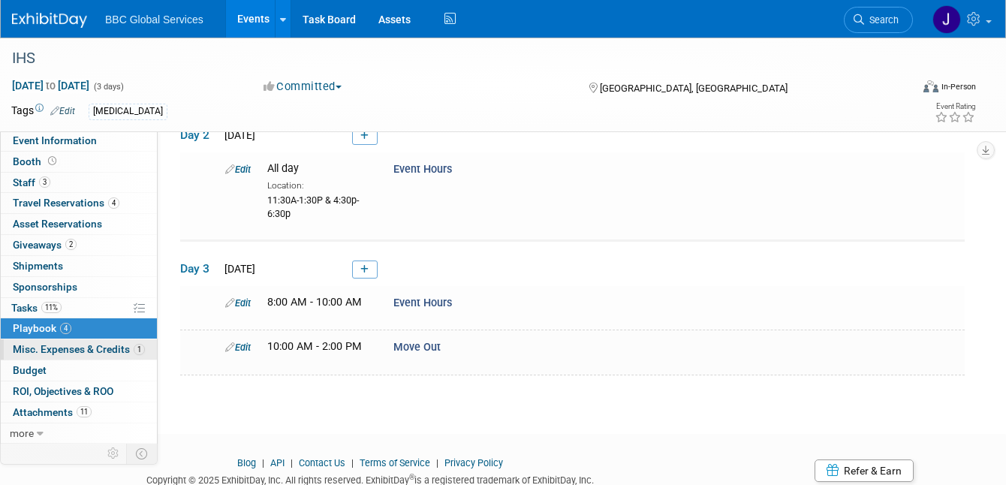
scroll to position [0, 0]
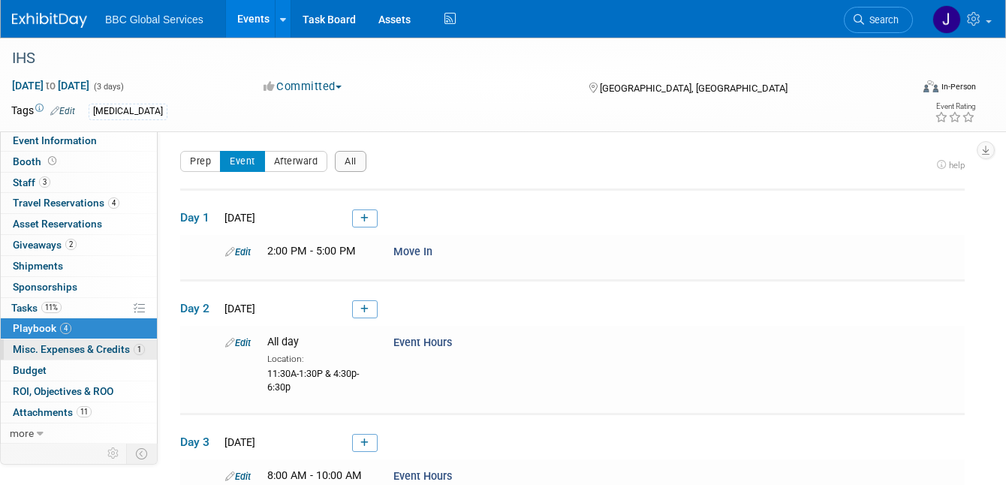
click at [29, 353] on span "Misc. Expenses & Credits 1" at bounding box center [79, 349] width 132 height 12
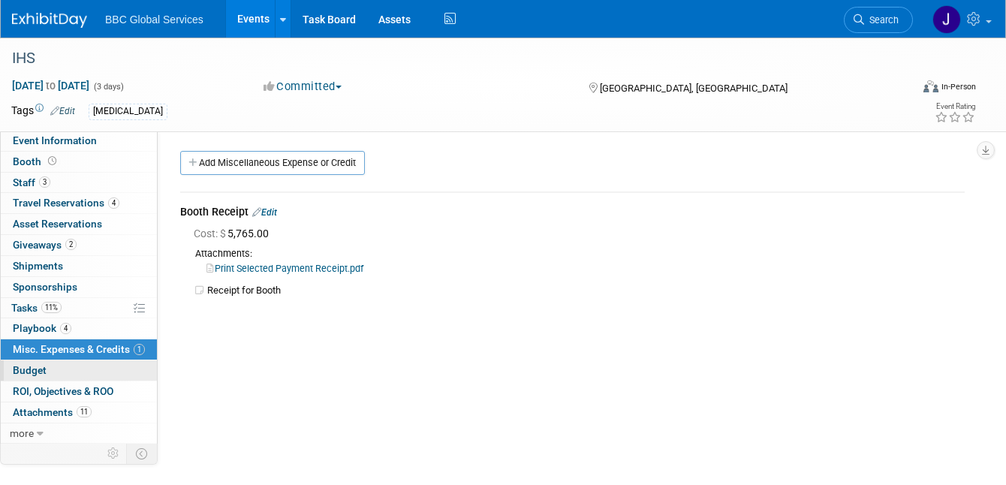
click at [30, 371] on span "Budget" at bounding box center [30, 370] width 34 height 12
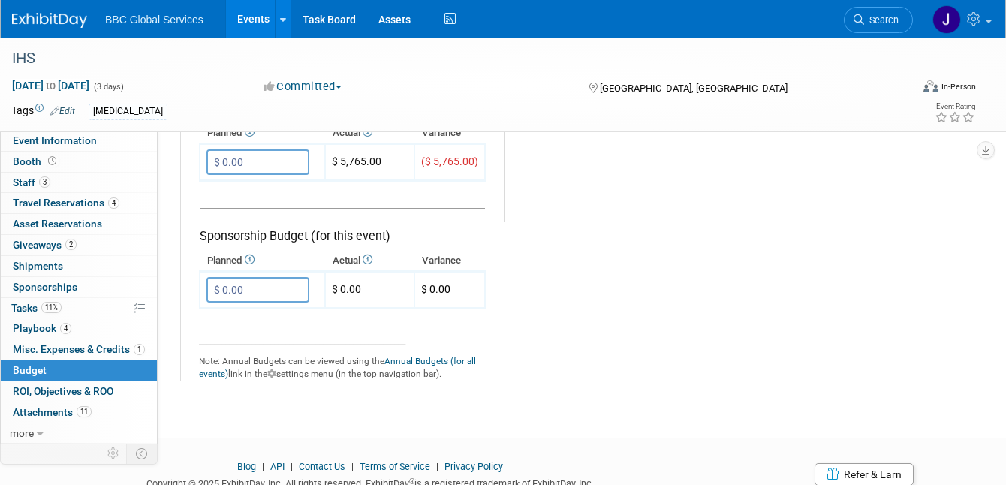
scroll to position [1006, 0]
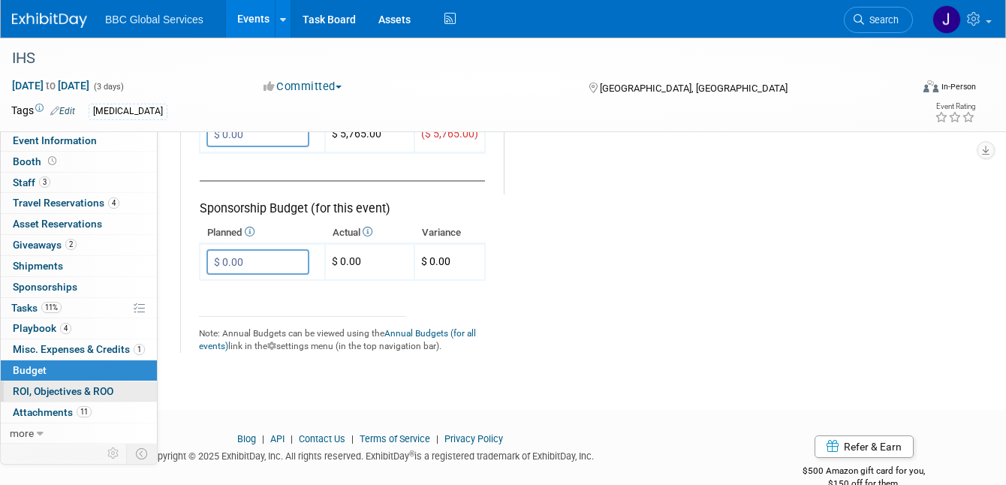
click at [20, 392] on span "ROI, Objectives & ROO 0" at bounding box center [63, 391] width 101 height 12
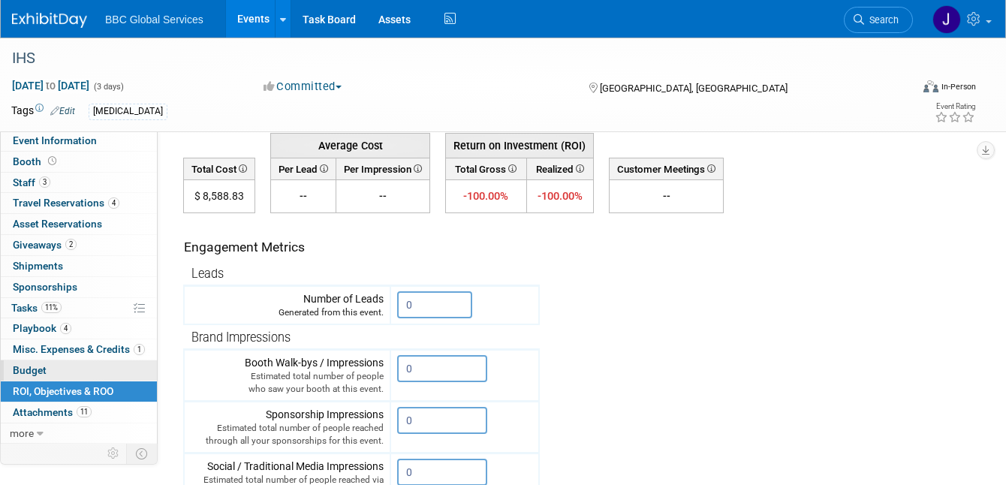
scroll to position [159, 0]
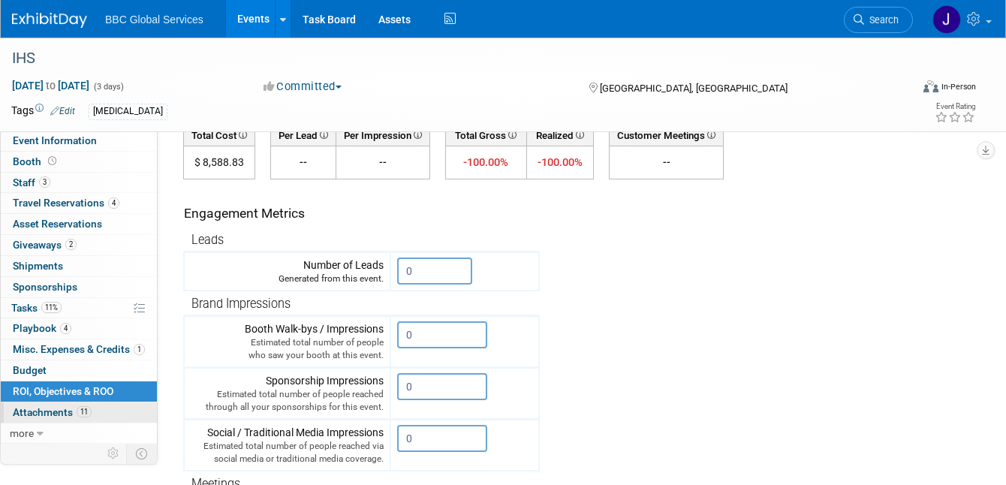
click at [35, 413] on span "Attachments 11" at bounding box center [52, 412] width 79 height 12
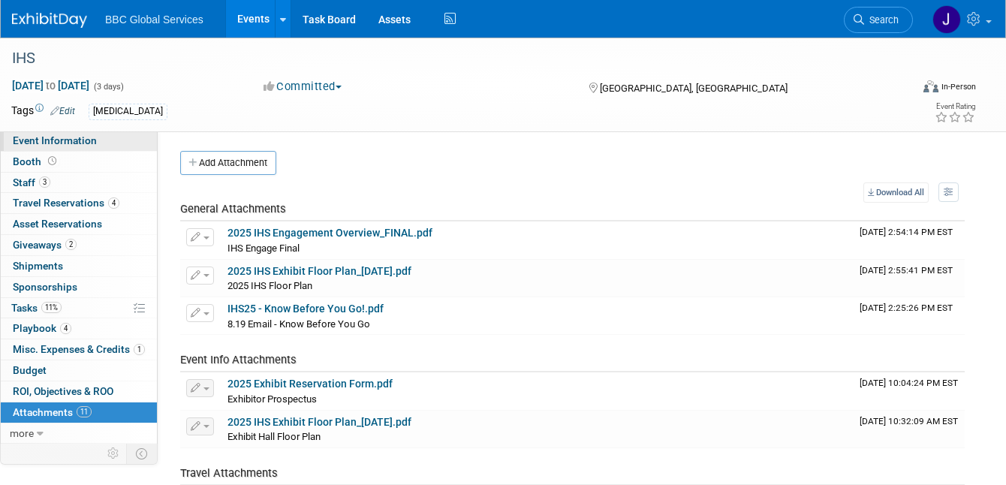
click at [20, 140] on span "Event Information" at bounding box center [55, 140] width 84 height 12
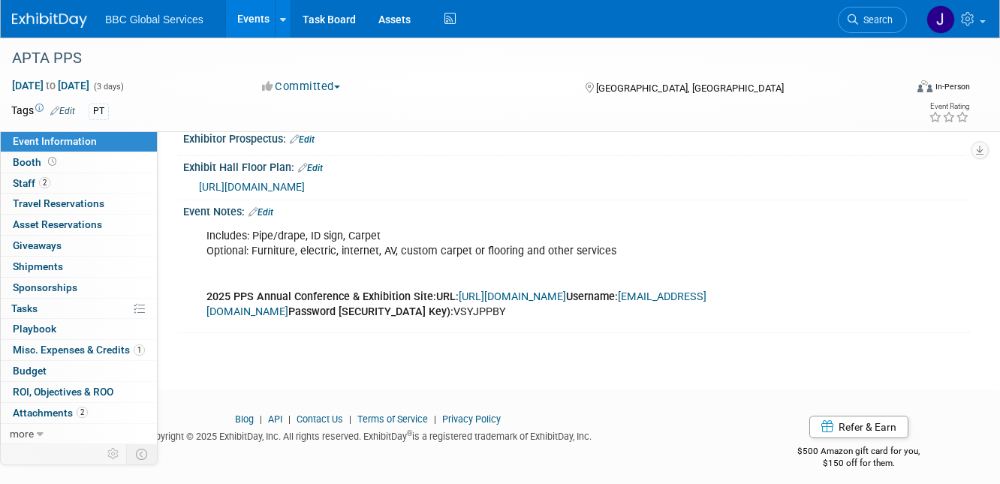
scroll to position [335, 0]
